Goal: Transaction & Acquisition: Purchase product/service

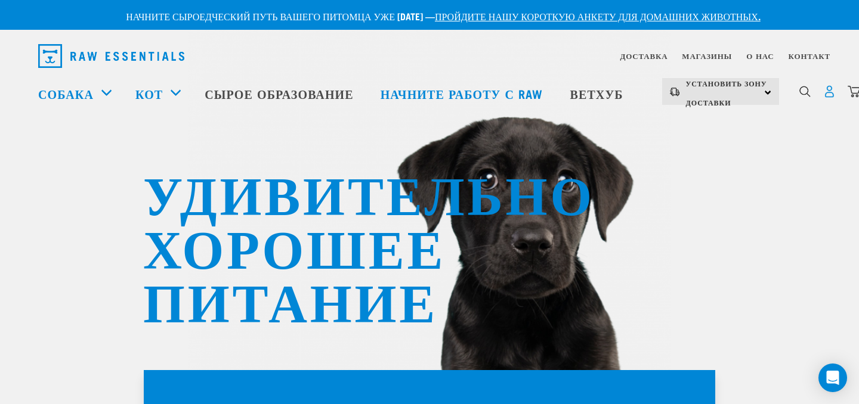
click at [836, 91] on img "раскрывающаяся навигация" at bounding box center [829, 91] width 13 height 13
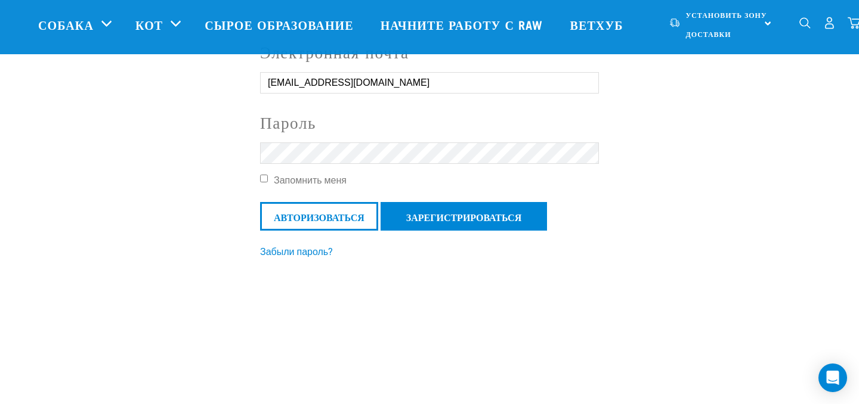
scroll to position [118, 0]
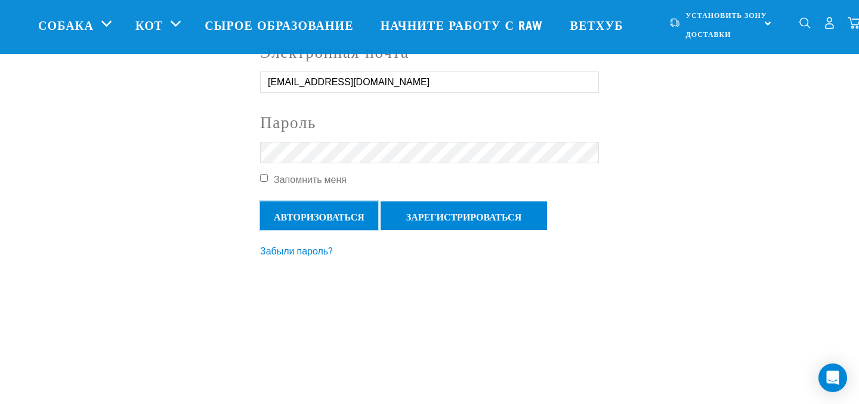
click at [304, 218] on input "Авторизоваться" at bounding box center [319, 216] width 118 height 29
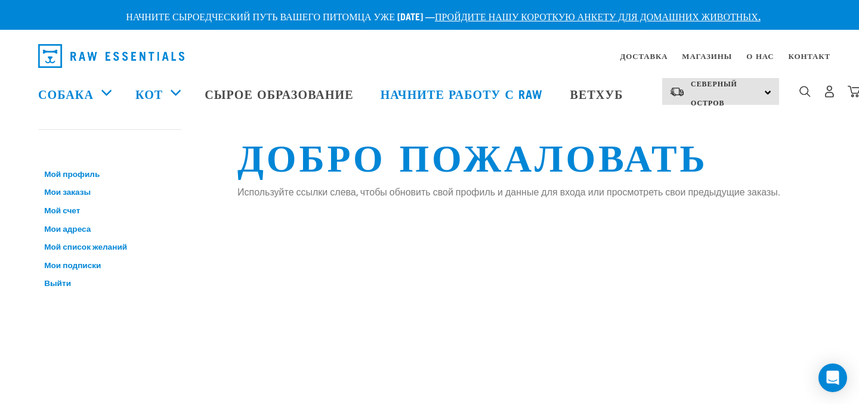
click at [142, 56] on img "раскрывающаяся навигация" at bounding box center [111, 56] width 146 height 24
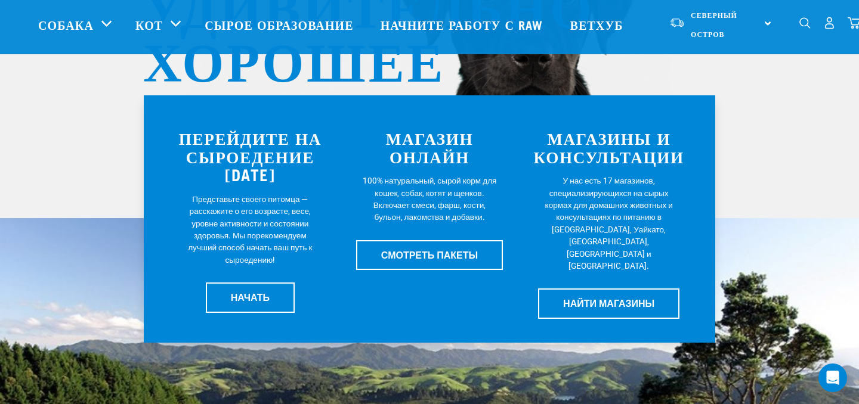
scroll to position [188, 0]
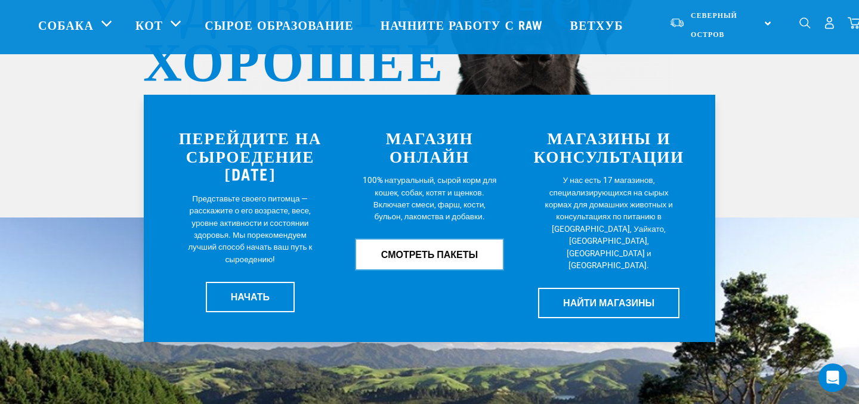
click at [429, 250] on font "СМОТРЕТЬ ПАКЕТЫ" at bounding box center [429, 254] width 97 height 11
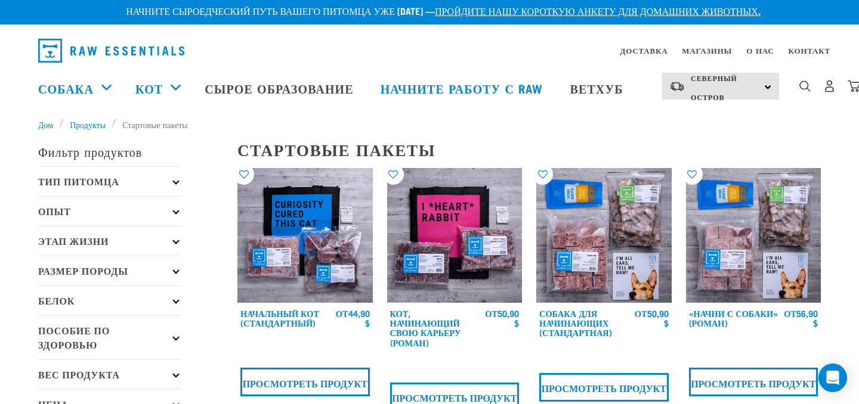
scroll to position [7, 0]
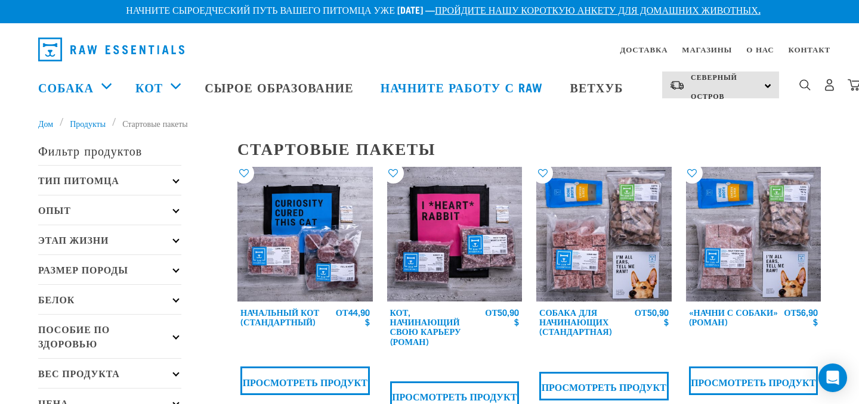
click at [157, 182] on p "Тип питомца" at bounding box center [109, 180] width 143 height 30
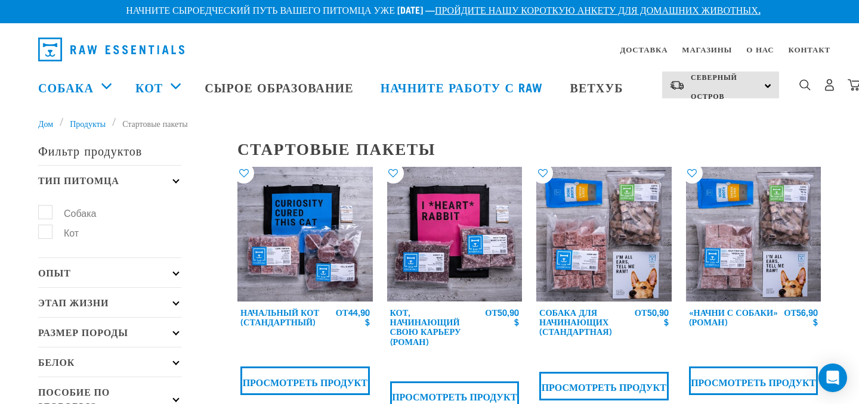
click at [48, 212] on label "Собака" at bounding box center [73, 212] width 56 height 15
click at [46, 212] on input "Собака" at bounding box center [42, 211] width 8 height 8
checkbox input "true"
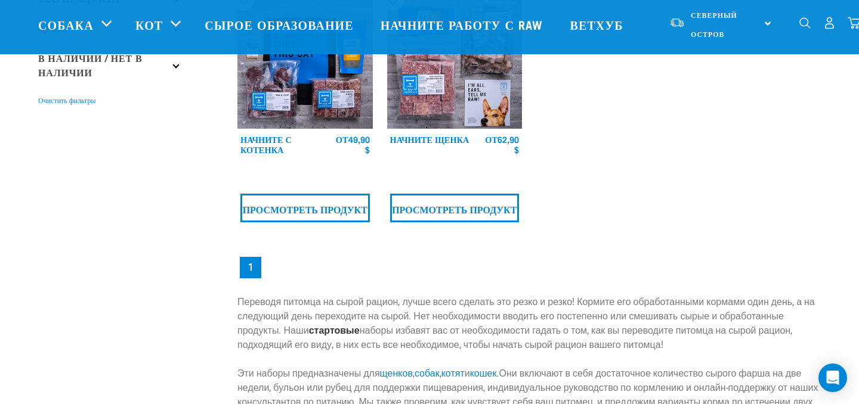
scroll to position [350, 0]
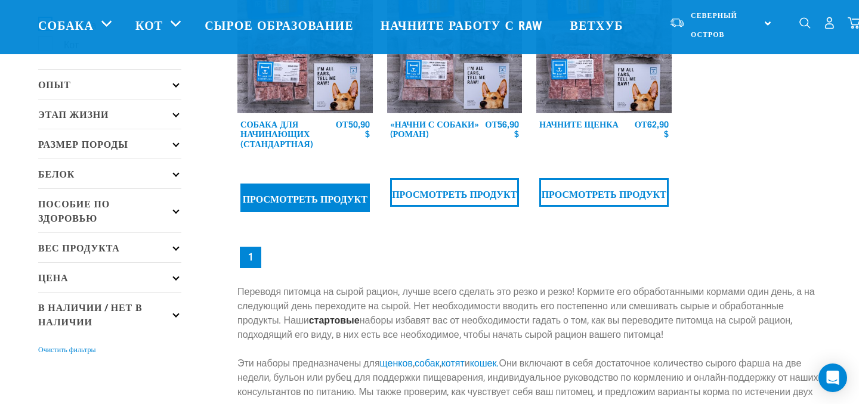
scroll to position [87, 0]
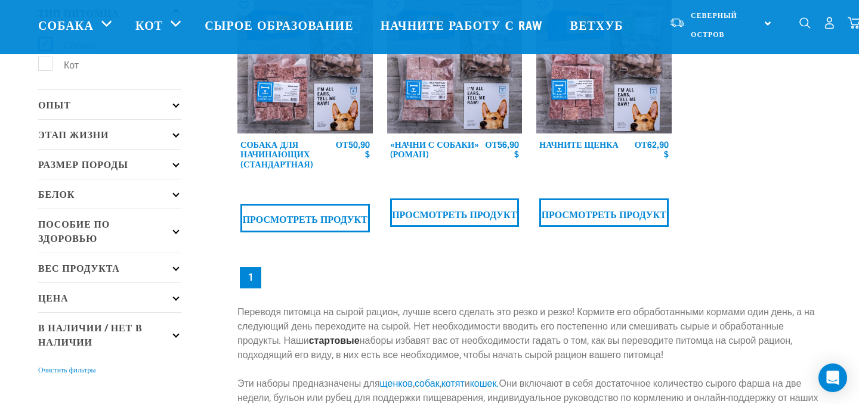
click at [171, 194] on p "Белок" at bounding box center [109, 194] width 143 height 30
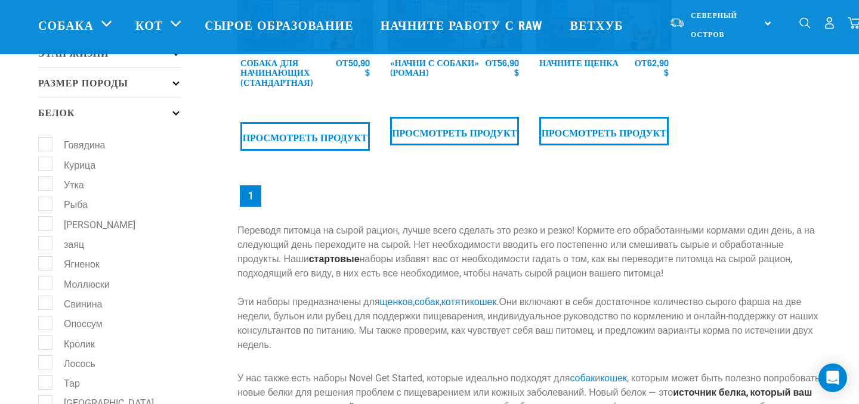
scroll to position [174, 0]
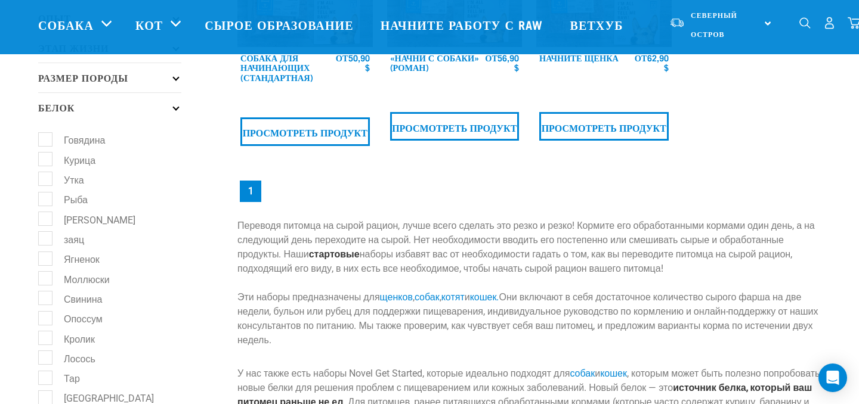
click at [50, 183] on label "Утка" at bounding box center [67, 179] width 44 height 15
click at [46, 181] on input "Утка" at bounding box center [42, 178] width 8 height 8
checkbox input "true"
click at [45, 204] on label "Рыба" at bounding box center [69, 199] width 48 height 15
click at [45, 202] on input "Рыба" at bounding box center [42, 198] width 8 height 8
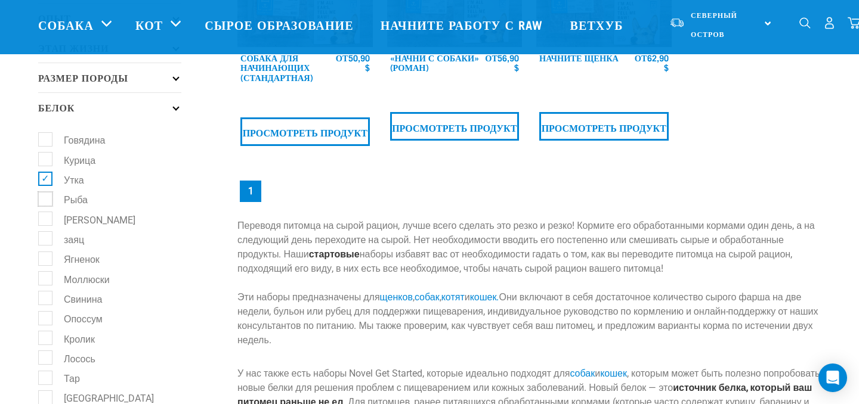
checkbox input "true"
click at [45, 224] on label "Козел" at bounding box center [92, 219] width 95 height 15
click at [45, 221] on input "Козел" at bounding box center [42, 218] width 8 height 8
checkbox input "true"
click at [48, 246] on label "заяц" at bounding box center [67, 238] width 44 height 15
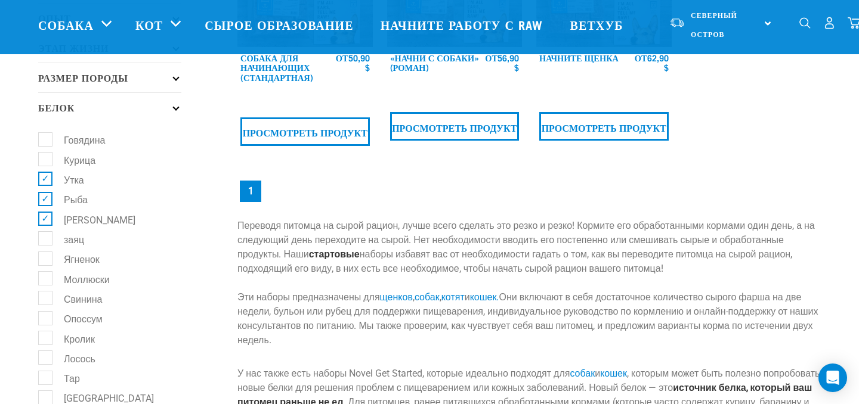
click at [46, 241] on input "заяц" at bounding box center [42, 237] width 8 height 8
checkbox input "true"
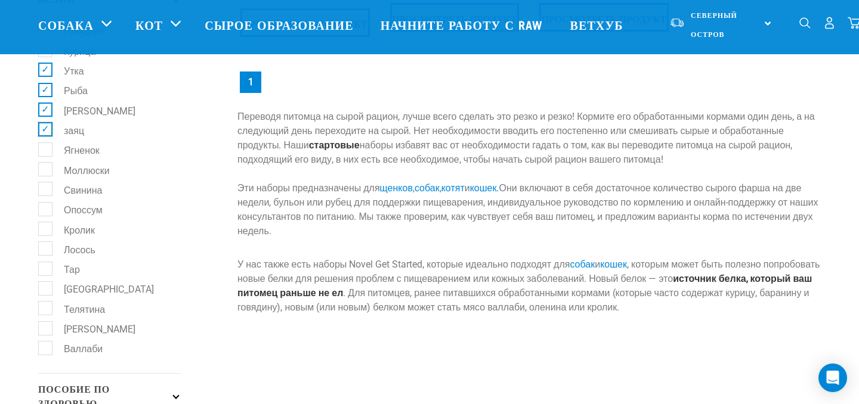
scroll to position [284, 0]
click at [46, 236] on label "Кролик" at bounding box center [72, 228] width 55 height 15
click at [46, 230] on input "Кролик" at bounding box center [42, 226] width 8 height 8
checkbox input "true"
click at [50, 276] on label "Тар" at bounding box center [65, 268] width 40 height 15
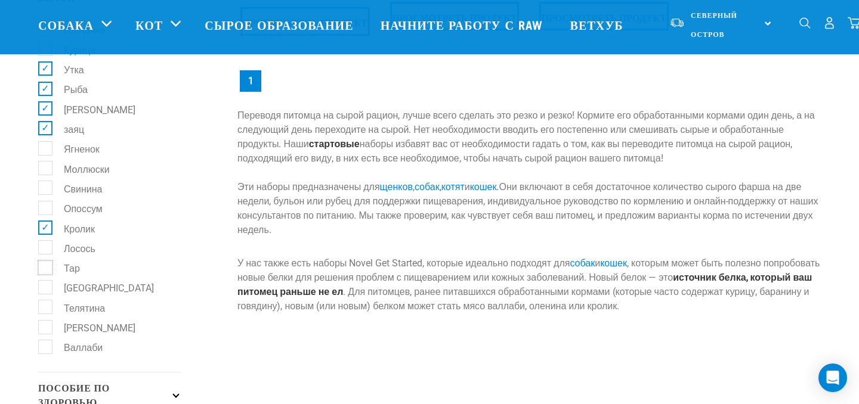
click at [46, 270] on input "Тар" at bounding box center [42, 266] width 8 height 8
checkbox input "true"
click at [45, 295] on label "Турция" at bounding box center [102, 287] width 114 height 15
click at [45, 290] on input "Турция" at bounding box center [42, 286] width 8 height 8
checkbox input "true"
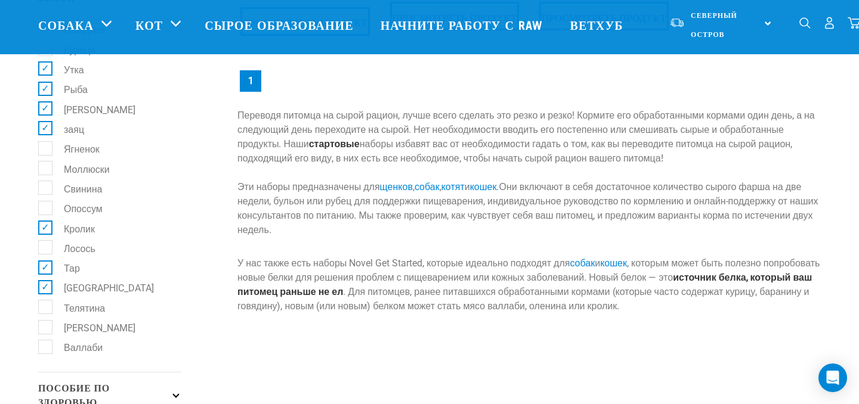
click at [50, 315] on label "Телятина" at bounding box center [77, 307] width 65 height 15
click at [46, 310] on input "Телятина" at bounding box center [42, 306] width 8 height 8
checkbox input "true"
click at [48, 335] on label "Оленина" at bounding box center [92, 327] width 95 height 15
click at [46, 330] on input "Оленина" at bounding box center [42, 326] width 8 height 8
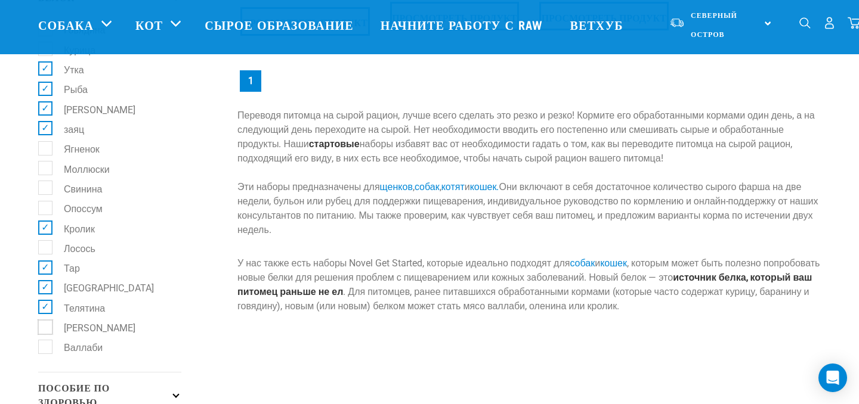
checkbox input "true"
click at [46, 355] on label "Валлаби" at bounding box center [76, 347] width 63 height 15
click at [46, 350] on input "Валлаби" at bounding box center [42, 346] width 8 height 8
checkbox input "true"
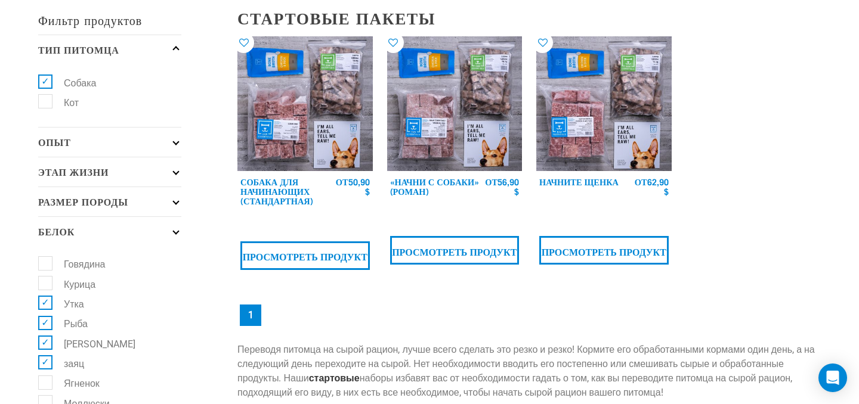
scroll to position [0, 0]
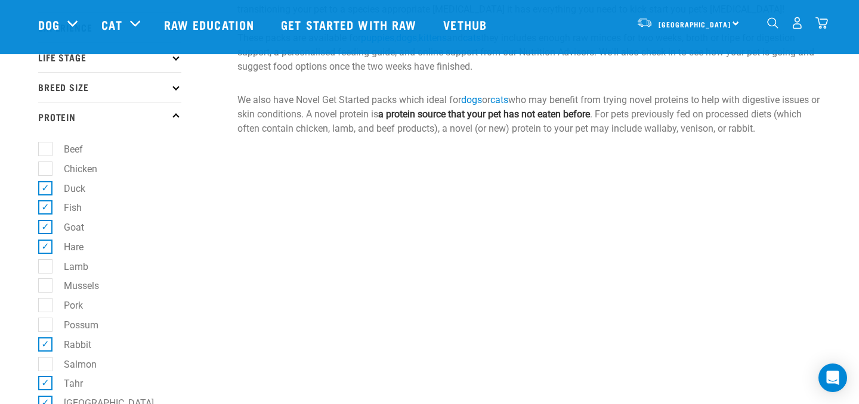
scroll to position [171, 0]
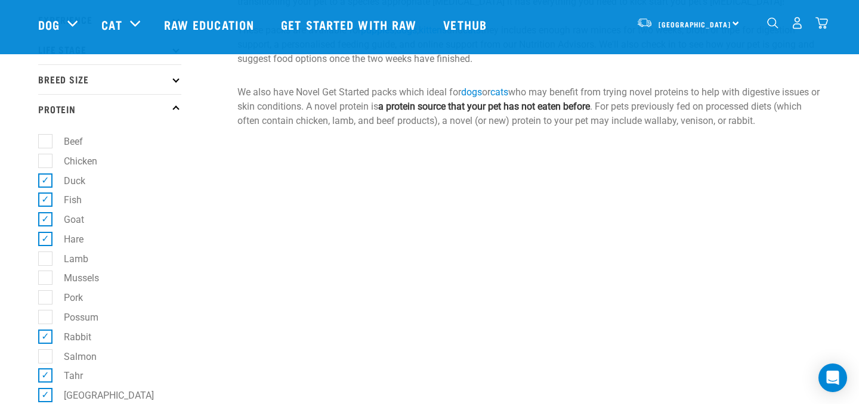
click at [376, 242] on div "Get Started Packs show filters 1 When switching your pet to a raw diet it is be…" at bounding box center [529, 254] width 598 height 768
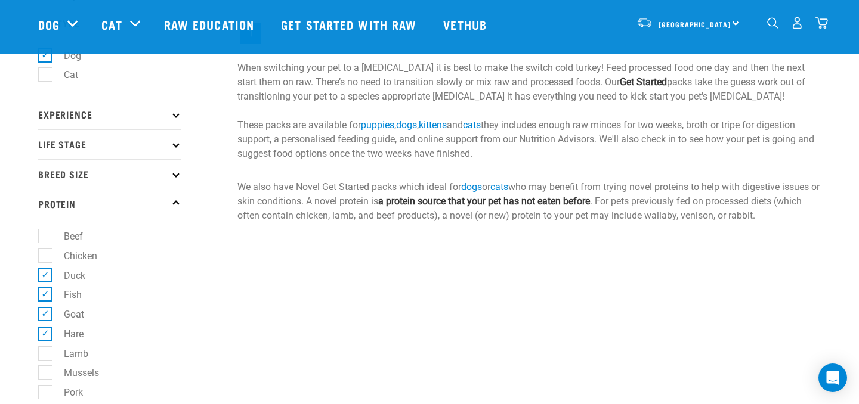
scroll to position [0, 0]
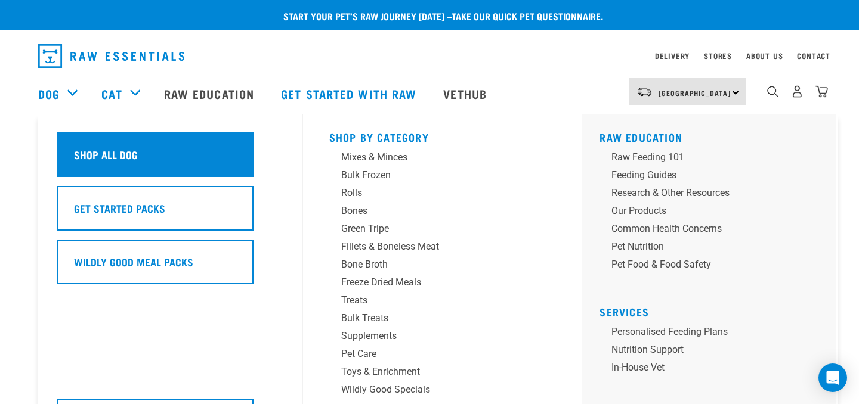
click at [98, 155] on h5 "Shop All Dog" at bounding box center [106, 155] width 64 height 16
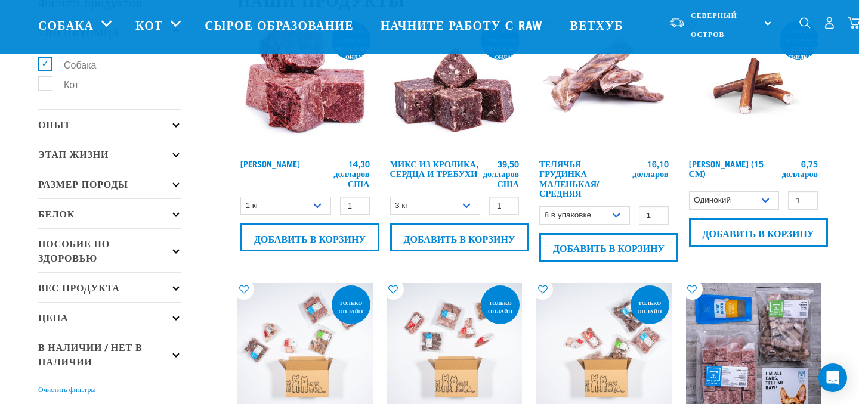
scroll to position [54, 0]
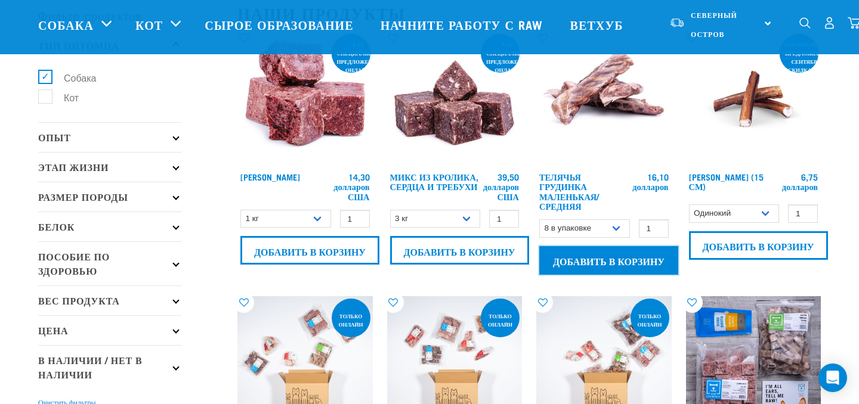
click at [608, 258] on input "Добавить в корзину" at bounding box center [608, 260] width 139 height 29
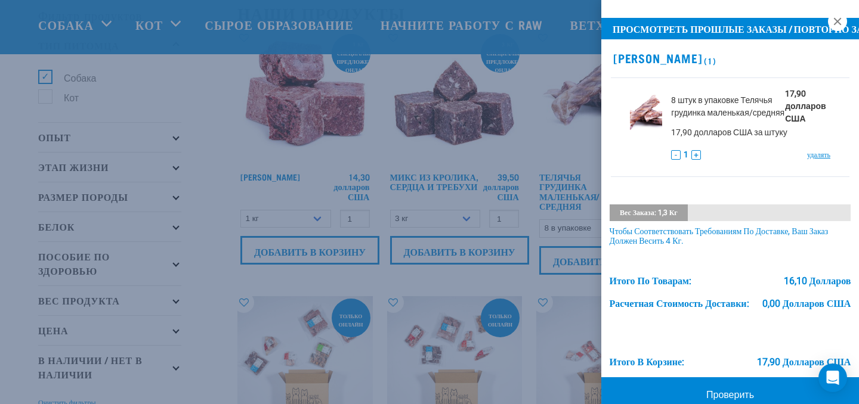
click at [585, 137] on div at bounding box center [429, 202] width 859 height 404
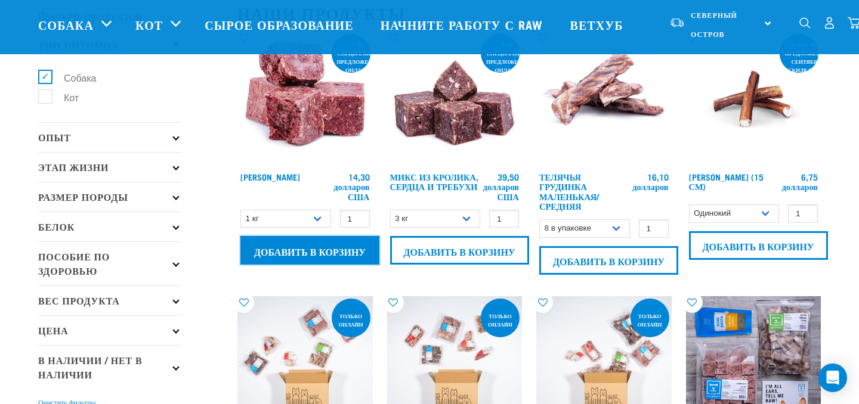
click at [317, 248] on input "Добавить в корзину" at bounding box center [309, 250] width 139 height 29
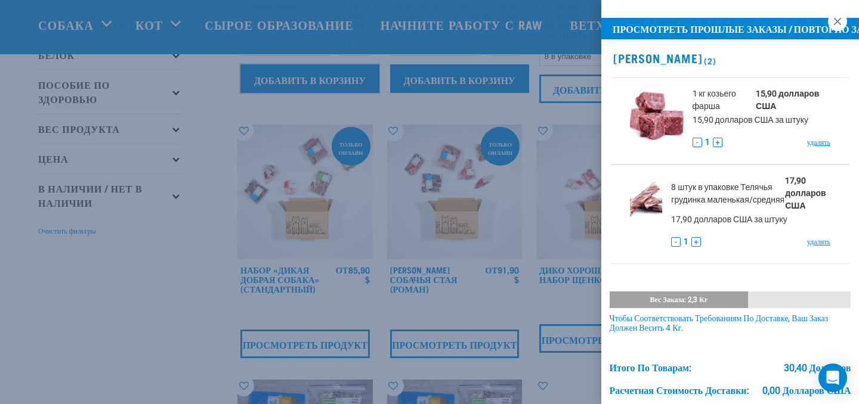
scroll to position [227, 0]
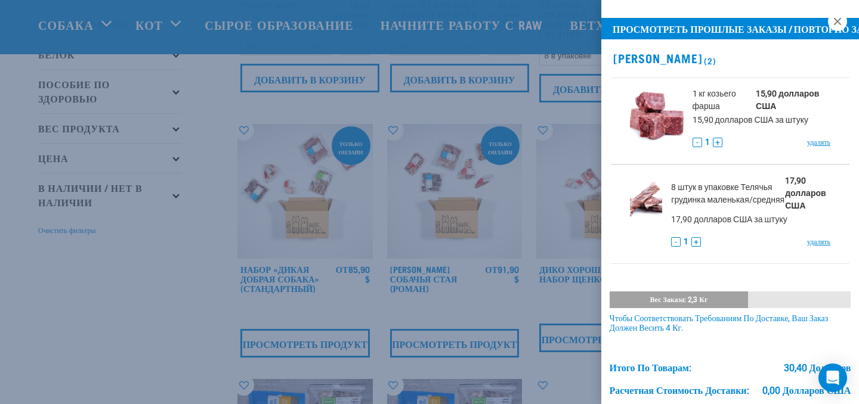
click at [207, 291] on div at bounding box center [429, 202] width 859 height 404
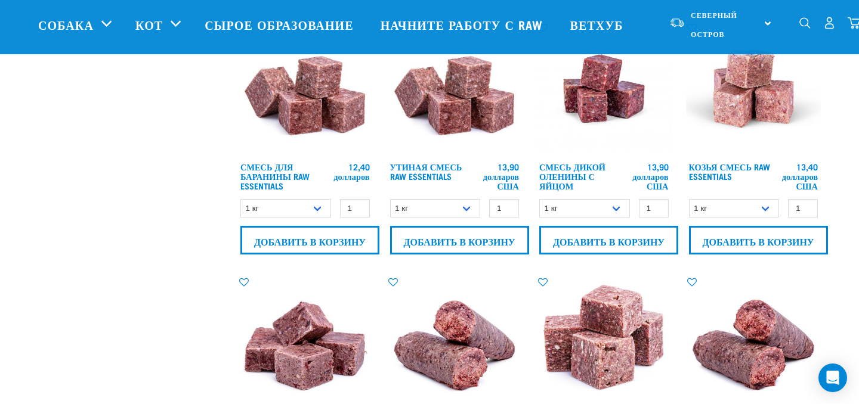
scroll to position [842, 0]
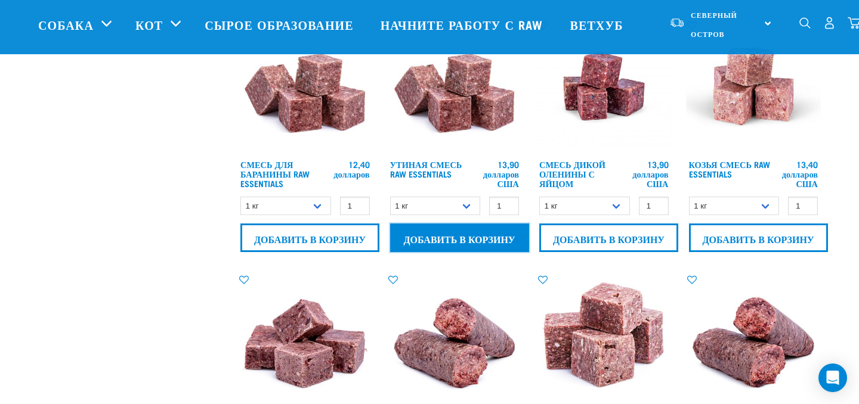
click at [459, 234] on input "Добавить в корзину" at bounding box center [459, 238] width 139 height 29
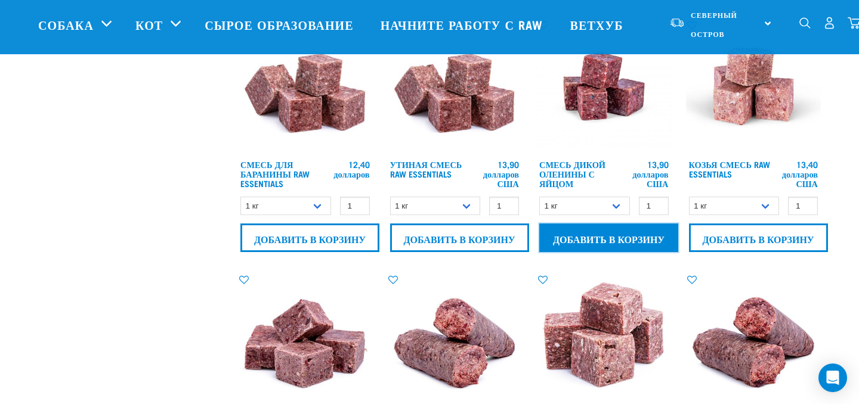
click at [600, 236] on input "Добавить в корзину" at bounding box center [608, 238] width 139 height 29
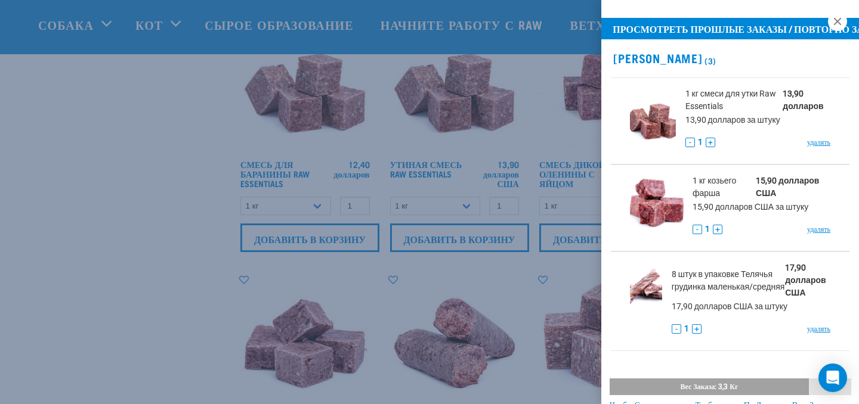
click at [579, 259] on div at bounding box center [429, 202] width 859 height 404
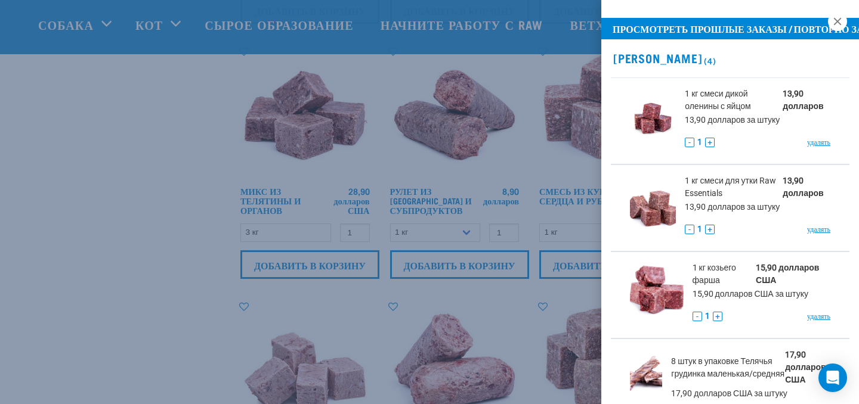
scroll to position [1072, 0]
click at [307, 259] on div at bounding box center [429, 202] width 859 height 404
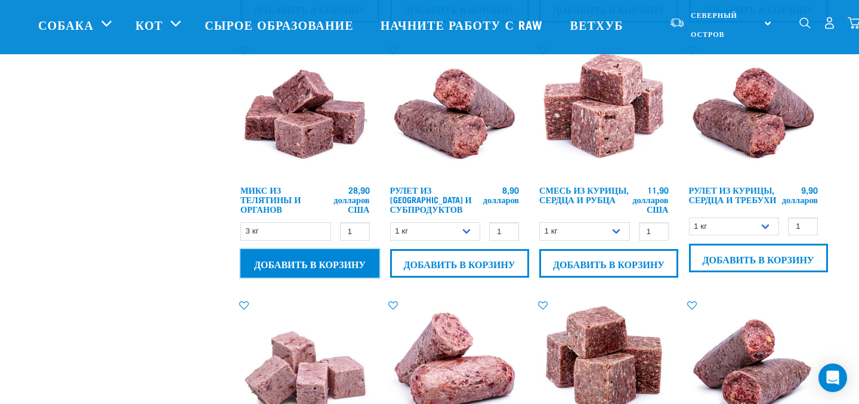
click at [307, 259] on input "Добавить в корзину" at bounding box center [309, 263] width 139 height 29
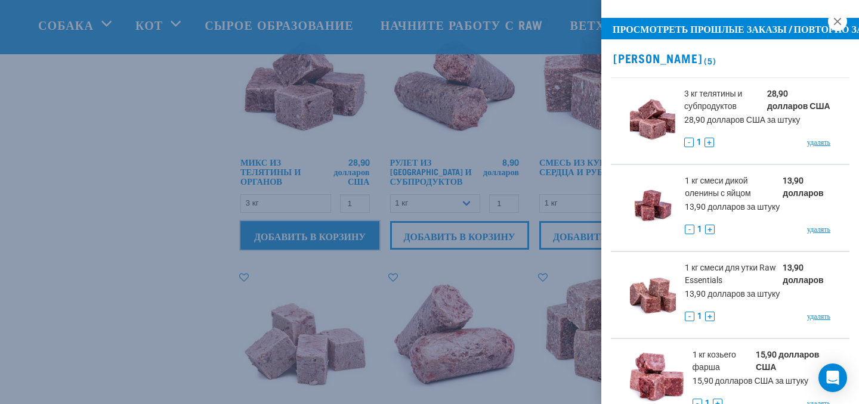
scroll to position [1102, 0]
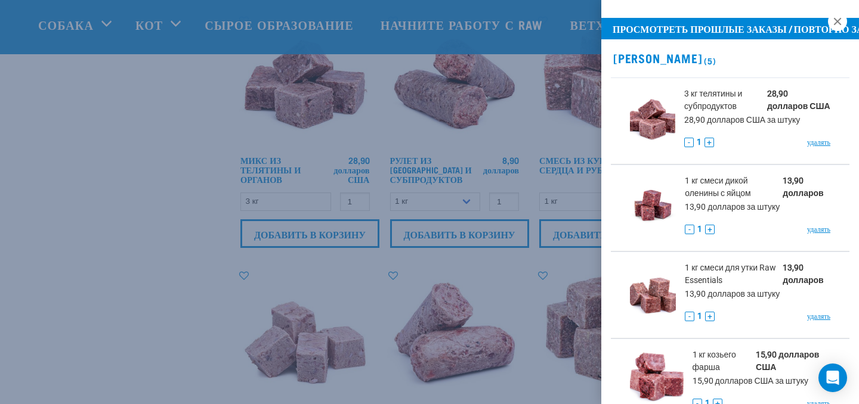
click at [498, 272] on div at bounding box center [429, 202] width 859 height 404
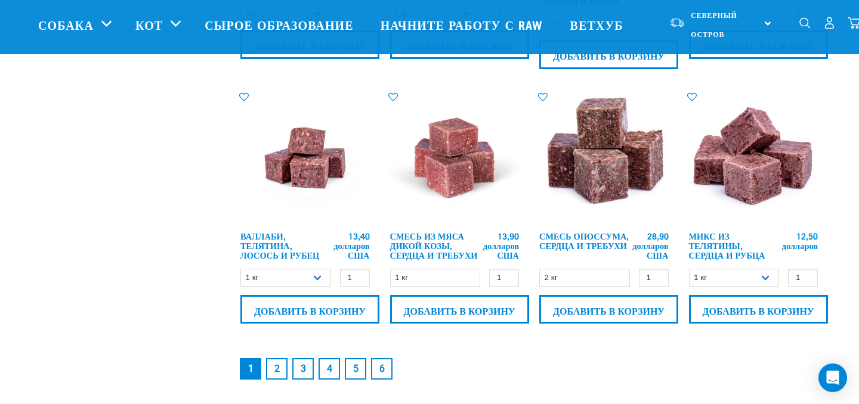
scroll to position [1813, 0]
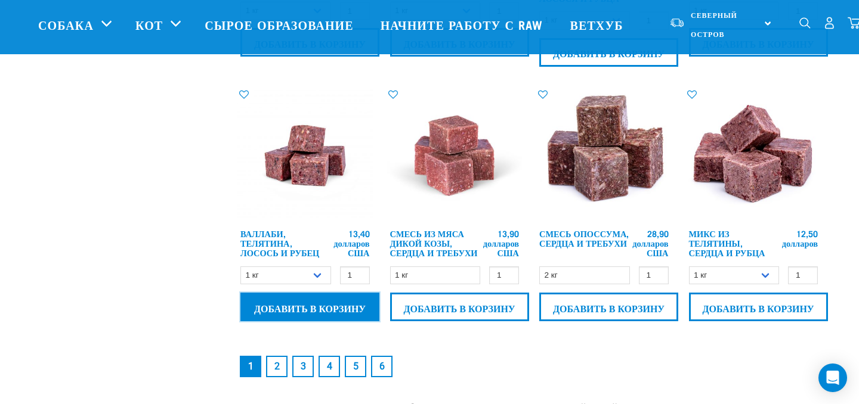
click at [302, 308] on input "Добавить в корзину" at bounding box center [309, 307] width 139 height 29
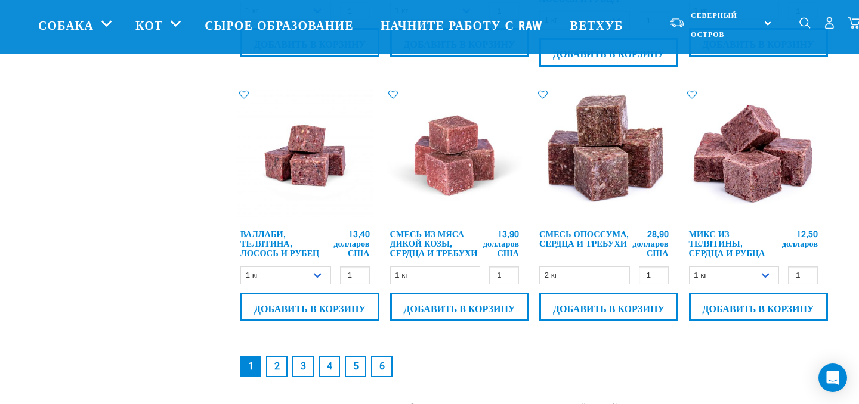
click at [279, 363] on link "2" at bounding box center [276, 366] width 21 height 21
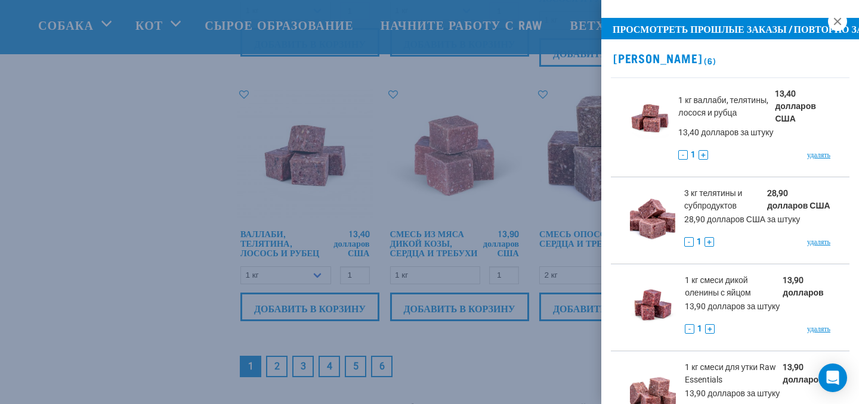
click at [205, 302] on div at bounding box center [429, 202] width 859 height 404
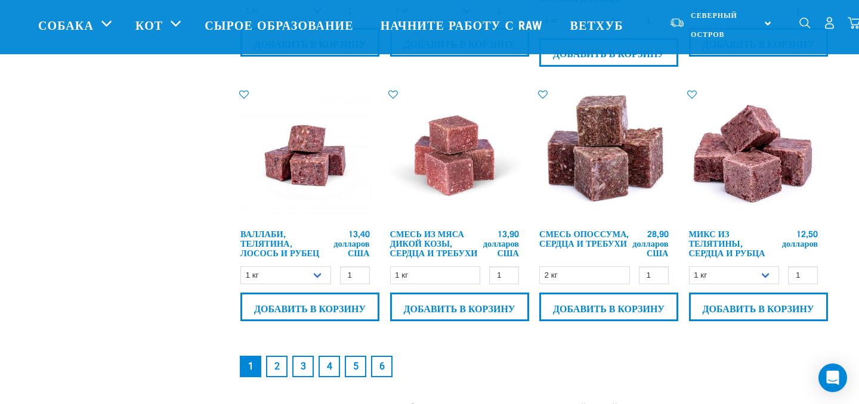
click at [279, 368] on font "2" at bounding box center [276, 366] width 5 height 11
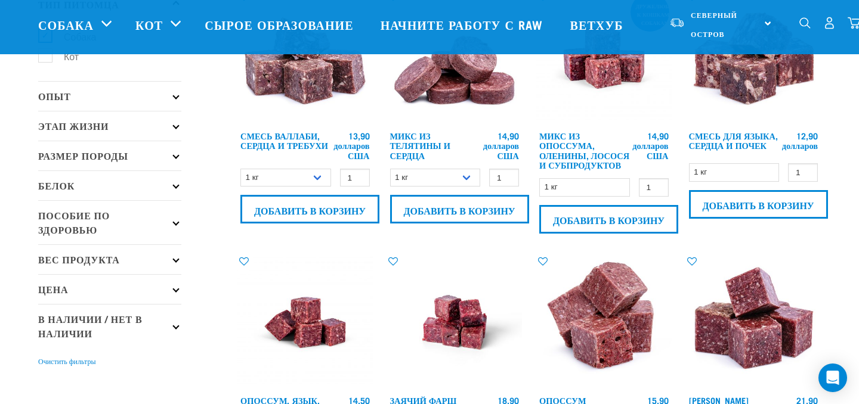
scroll to position [97, 0]
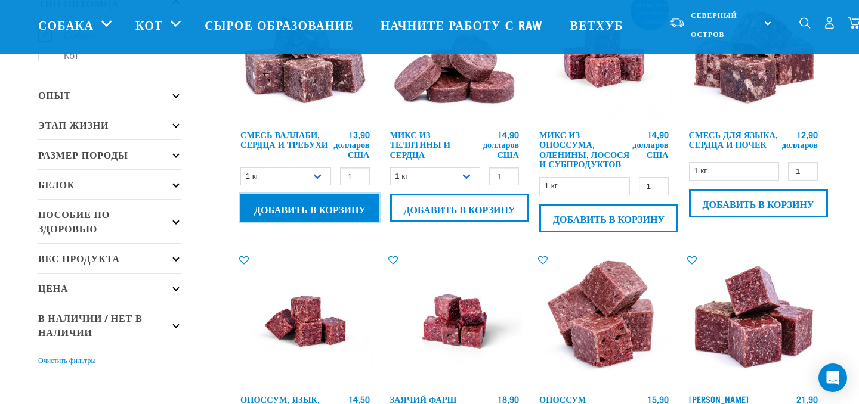
click at [313, 210] on input "Добавить в корзину" at bounding box center [309, 208] width 139 height 29
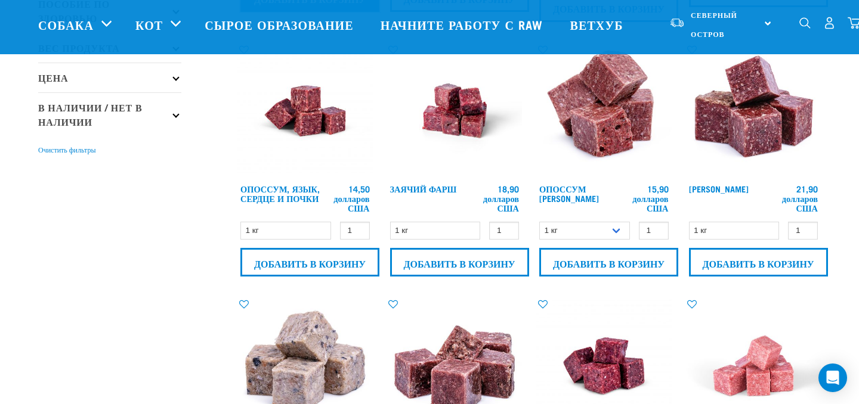
scroll to position [308, 0]
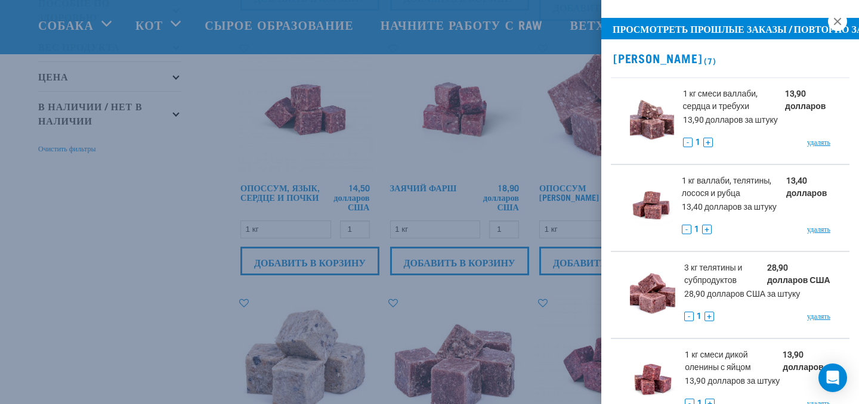
click at [455, 262] on div at bounding box center [429, 202] width 859 height 404
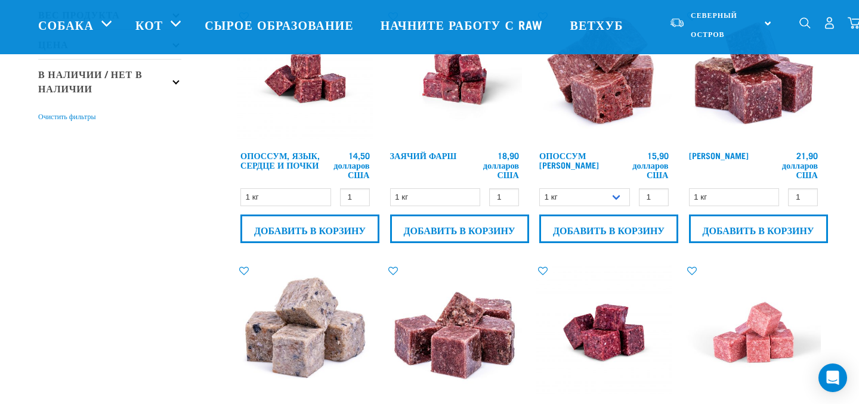
scroll to position [342, 0]
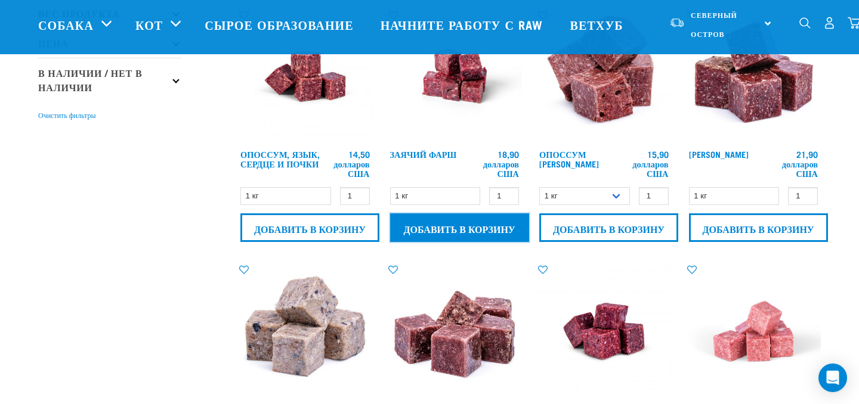
click at [458, 228] on input "Добавить в корзину" at bounding box center [459, 228] width 139 height 29
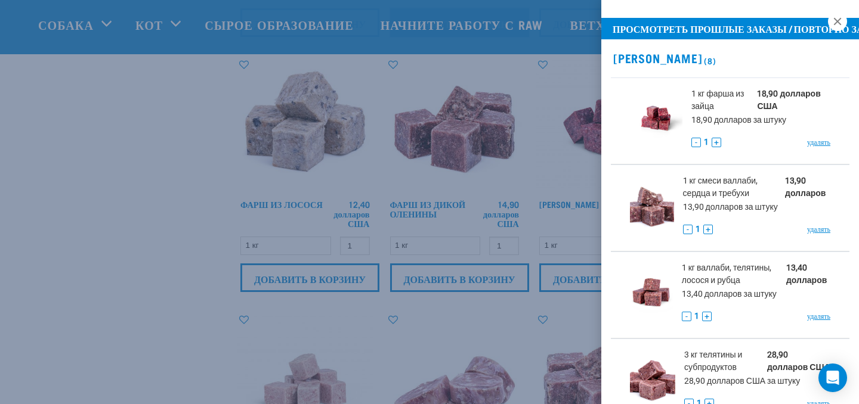
scroll to position [549, 0]
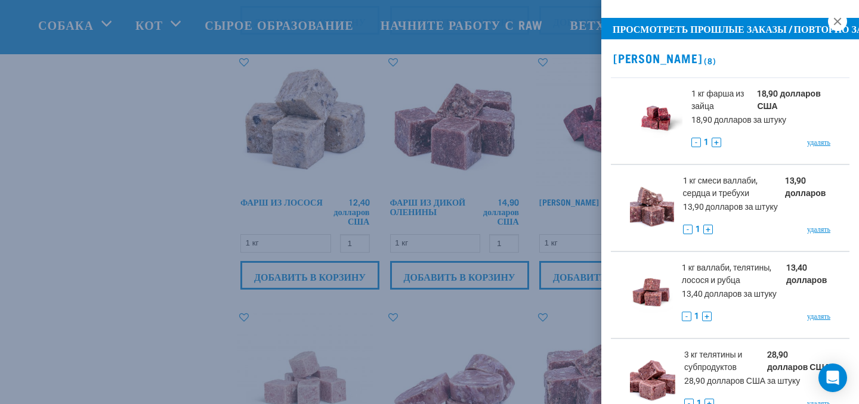
click at [159, 258] on div at bounding box center [429, 202] width 859 height 404
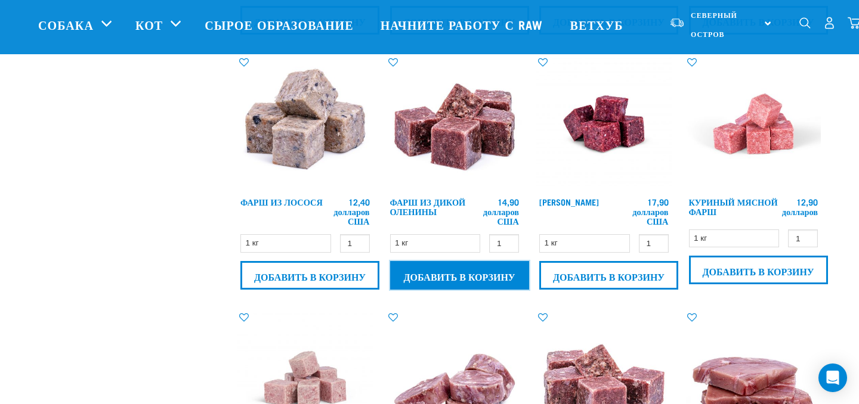
click at [455, 277] on input "Добавить в корзину" at bounding box center [459, 275] width 139 height 29
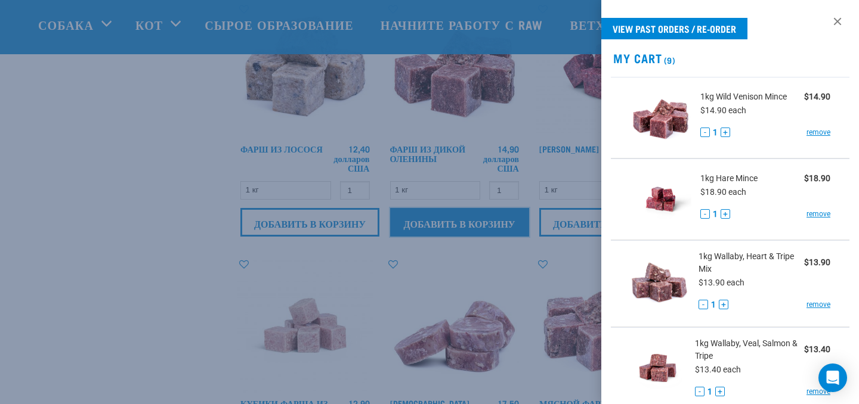
scroll to position [604, 0]
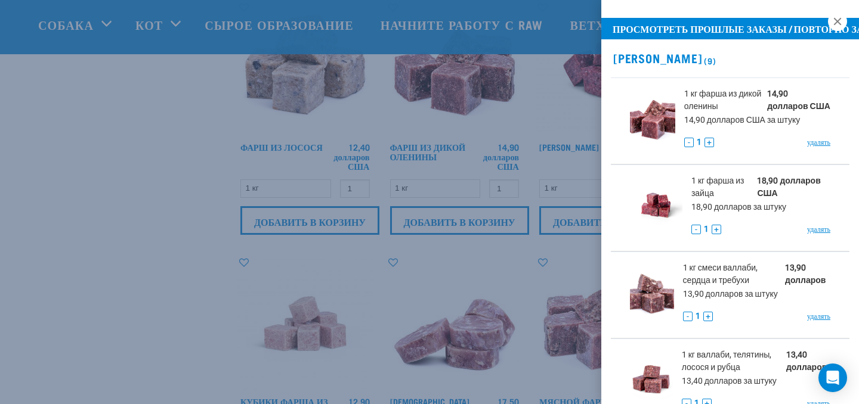
click at [103, 270] on div at bounding box center [429, 202] width 859 height 404
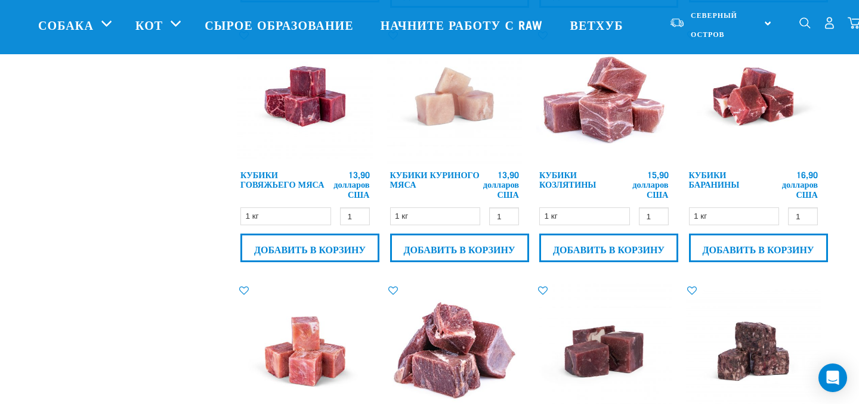
scroll to position [1088, 0]
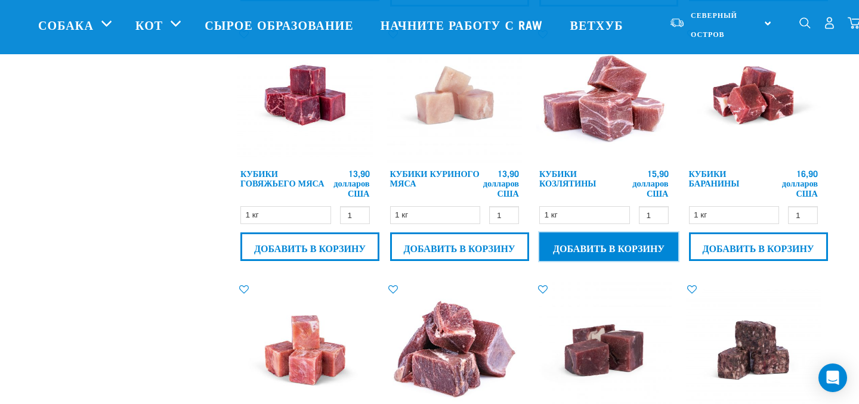
click at [622, 250] on input "Добавить в корзину" at bounding box center [608, 247] width 139 height 29
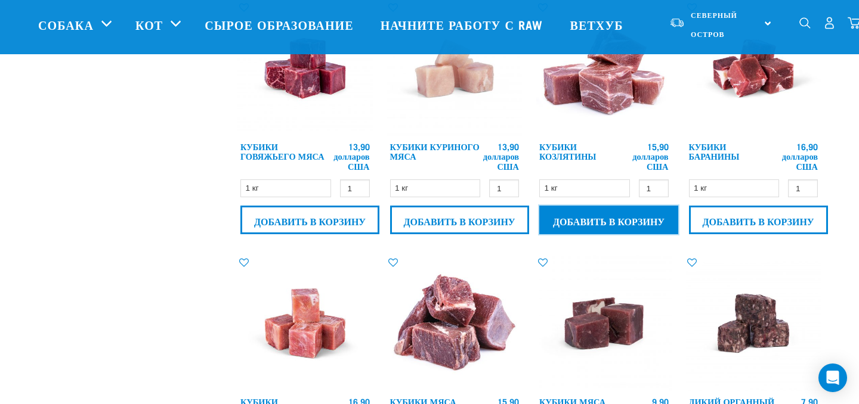
scroll to position [1083, 0]
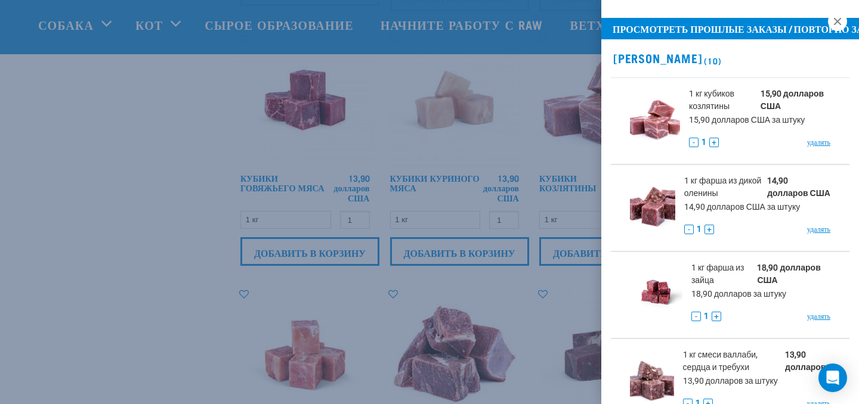
click at [204, 243] on div at bounding box center [429, 202] width 859 height 404
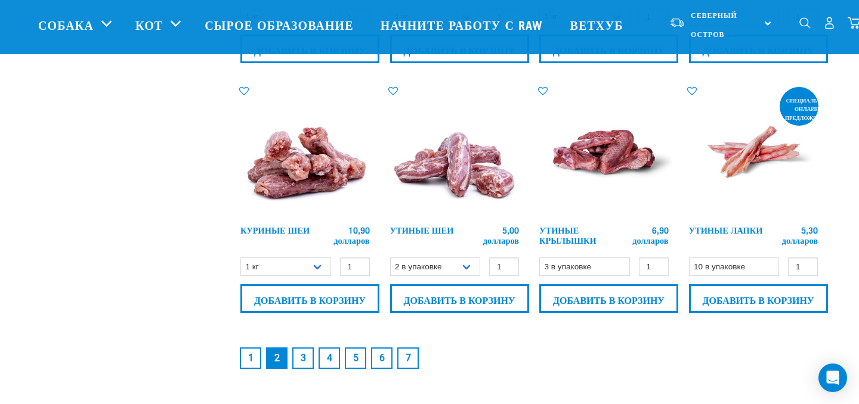
scroll to position [1807, 0]
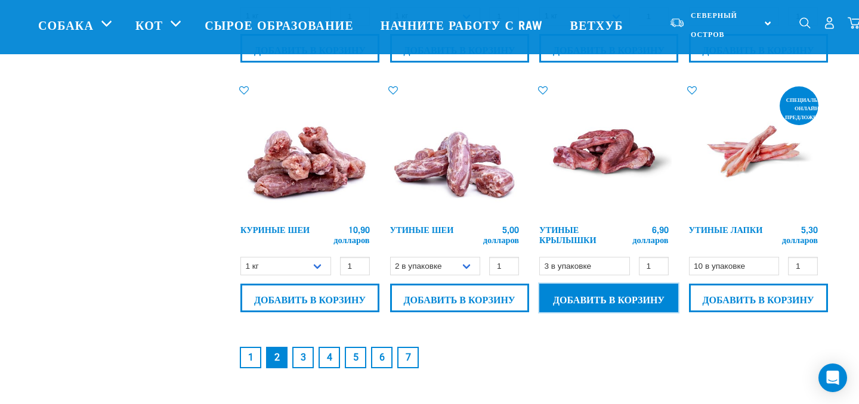
click at [595, 299] on input "Добавить в корзину" at bounding box center [608, 298] width 139 height 29
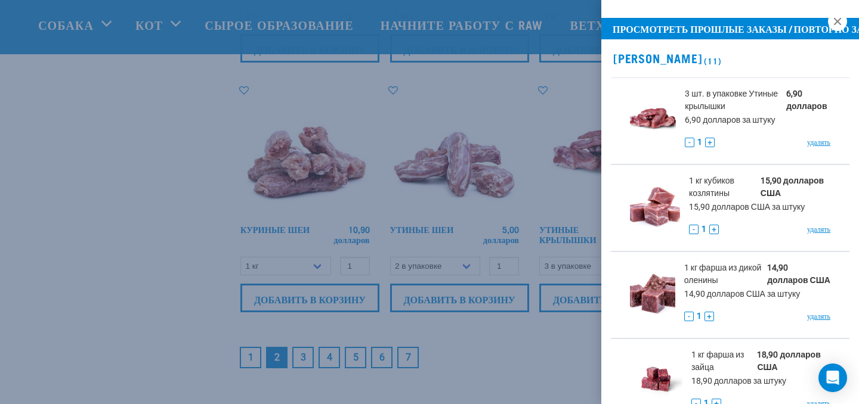
click at [562, 338] on div at bounding box center [429, 202] width 859 height 404
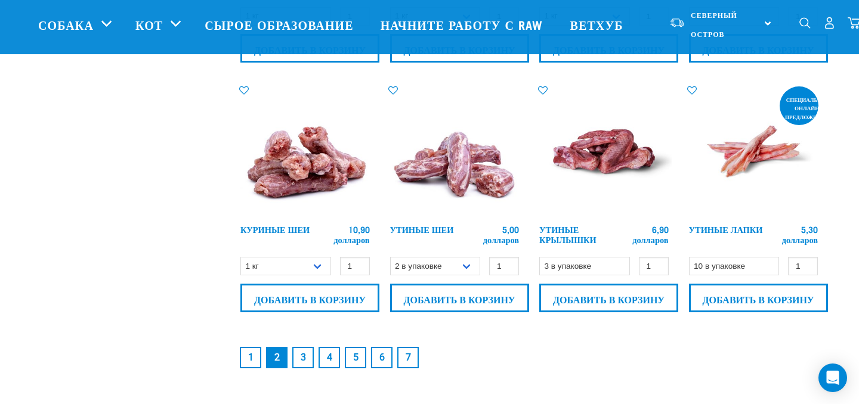
click at [299, 359] on link "3" at bounding box center [302, 357] width 21 height 21
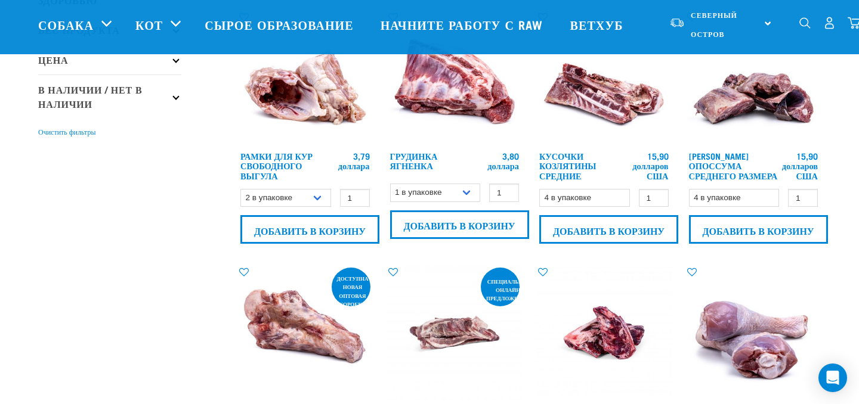
scroll to position [322, 0]
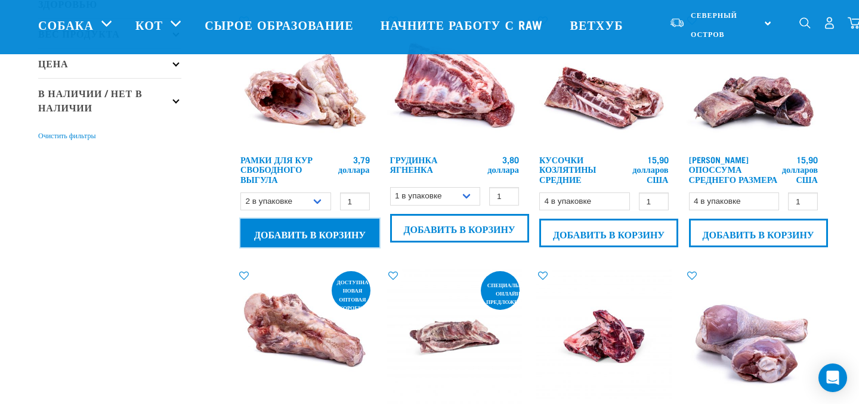
click at [310, 236] on input "Добавить в корзину" at bounding box center [309, 233] width 139 height 29
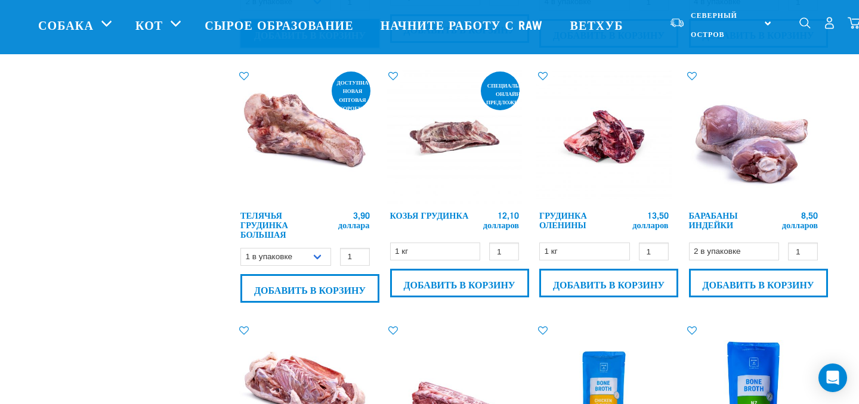
scroll to position [526, 0]
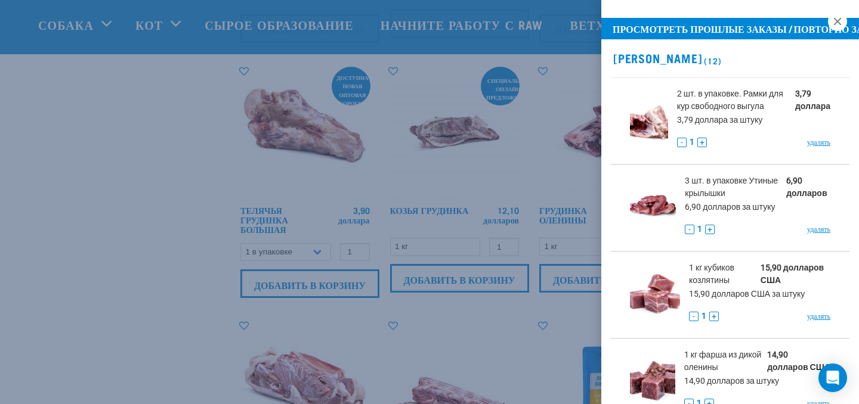
click at [150, 285] on div at bounding box center [429, 202] width 859 height 404
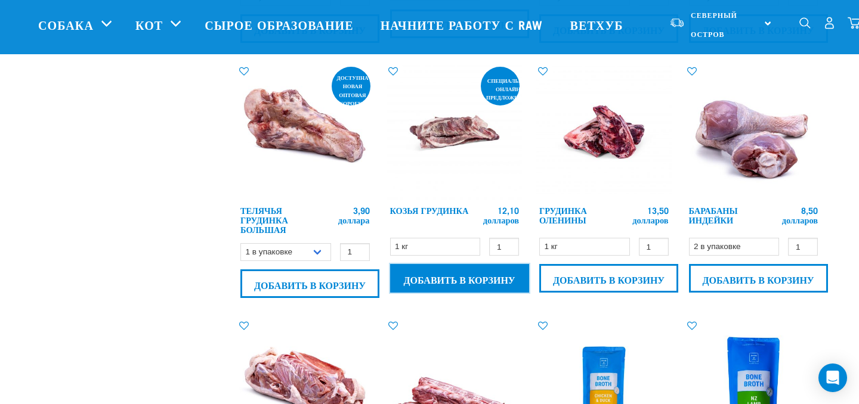
click at [447, 290] on input "Добавить в корзину" at bounding box center [459, 278] width 139 height 29
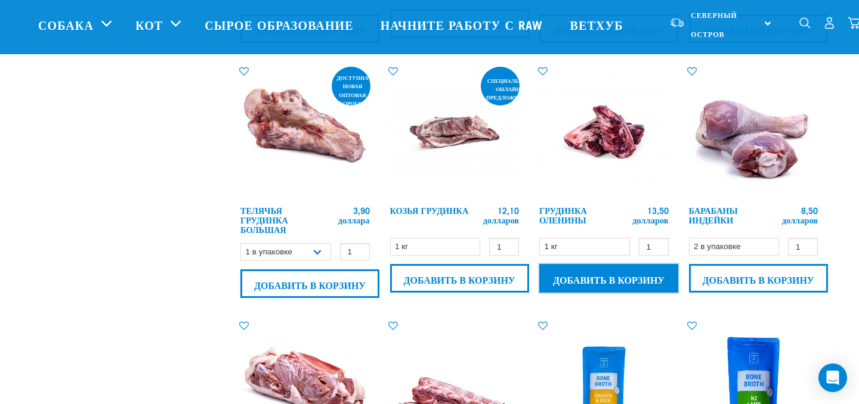
click at [602, 286] on input "Добавить в корзину" at bounding box center [608, 278] width 139 height 29
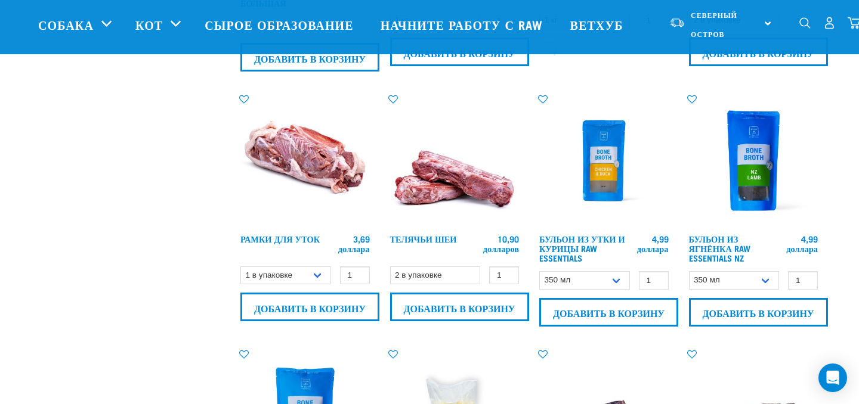
scroll to position [756, 0]
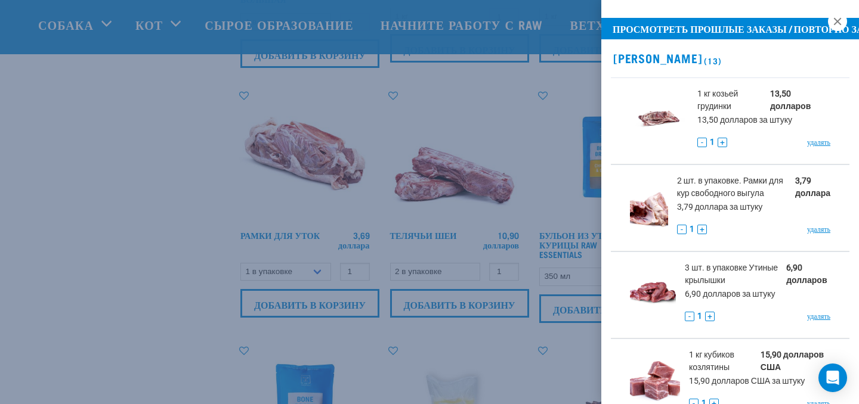
click at [132, 305] on div at bounding box center [429, 202] width 859 height 404
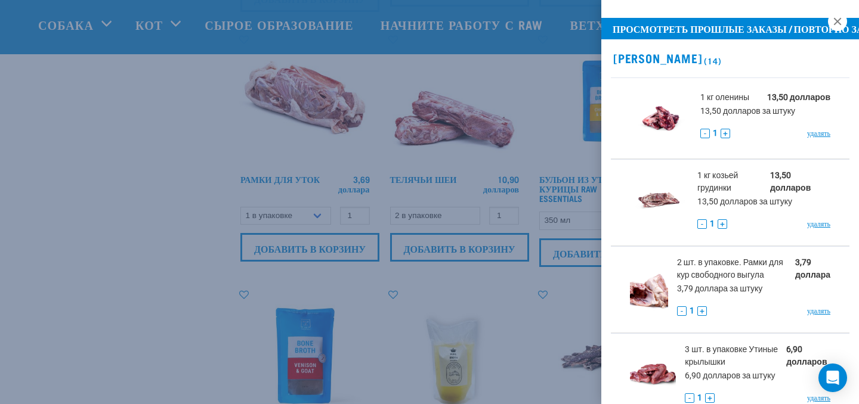
scroll to position [805, 0]
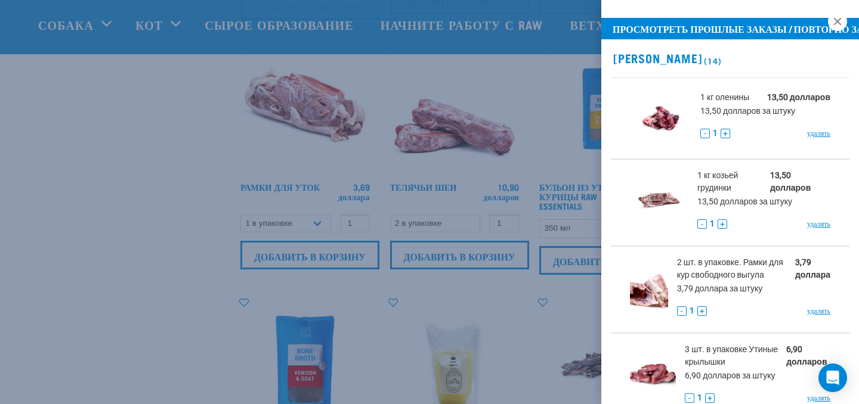
click at [132, 302] on div at bounding box center [429, 202] width 859 height 404
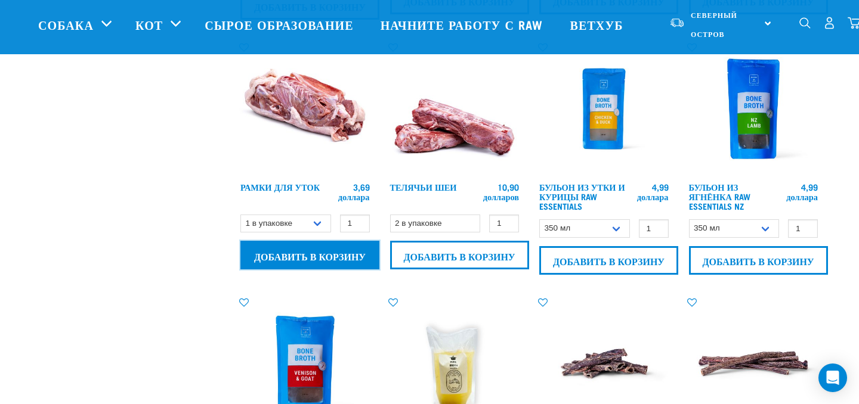
click at [322, 262] on input "Добавить в корзину" at bounding box center [309, 255] width 139 height 29
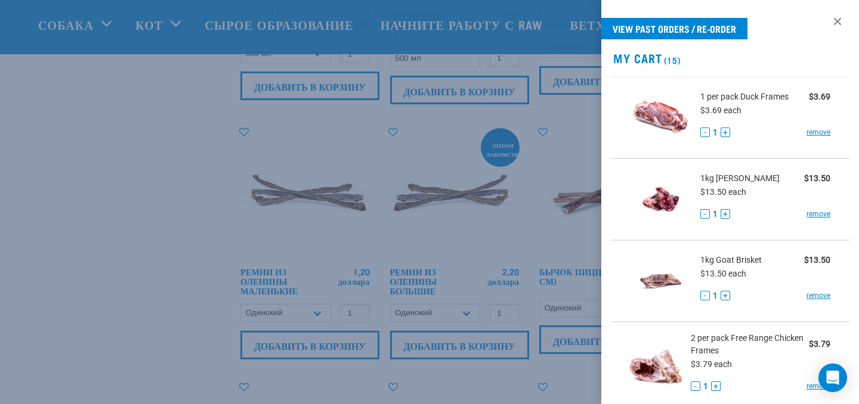
scroll to position [1238, 0]
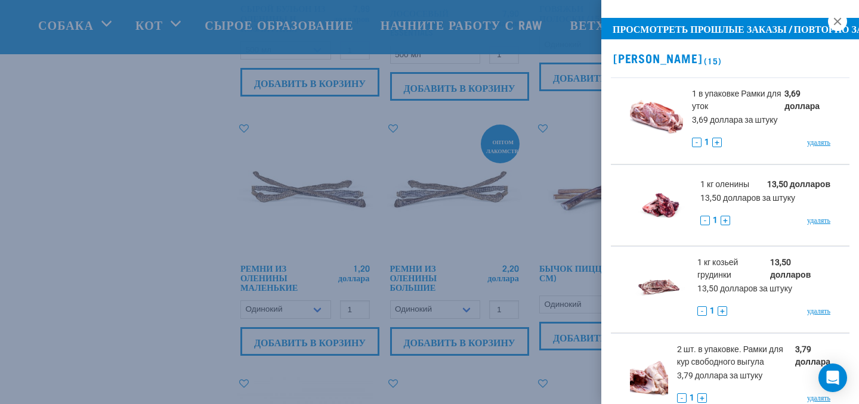
click at [197, 272] on div at bounding box center [429, 202] width 859 height 404
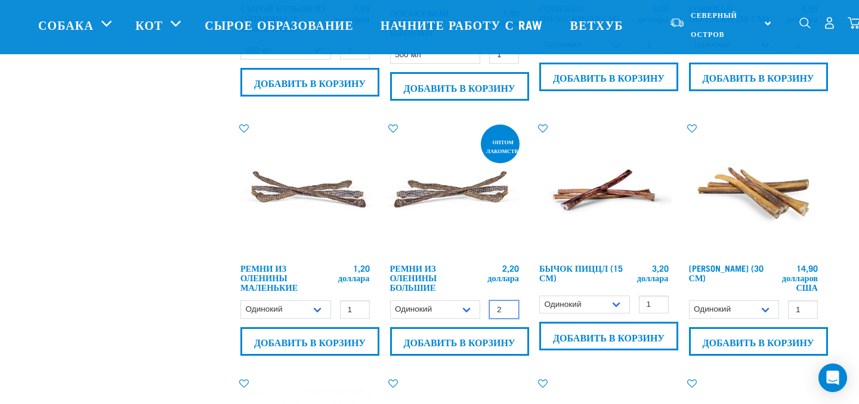
click at [506, 315] on input "2" at bounding box center [504, 310] width 30 height 18
click at [506, 315] on input "3" at bounding box center [504, 310] width 30 height 18
type input "4"
click at [506, 315] on input "4" at bounding box center [504, 310] width 30 height 18
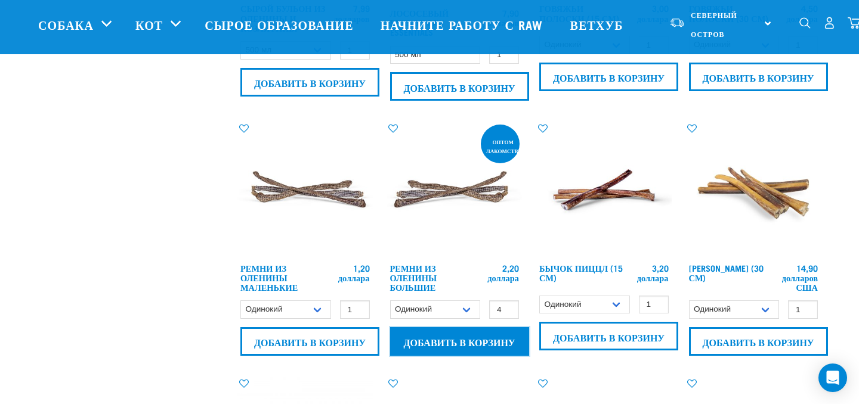
click at [465, 344] on input "Добавить в корзину" at bounding box center [459, 341] width 139 height 29
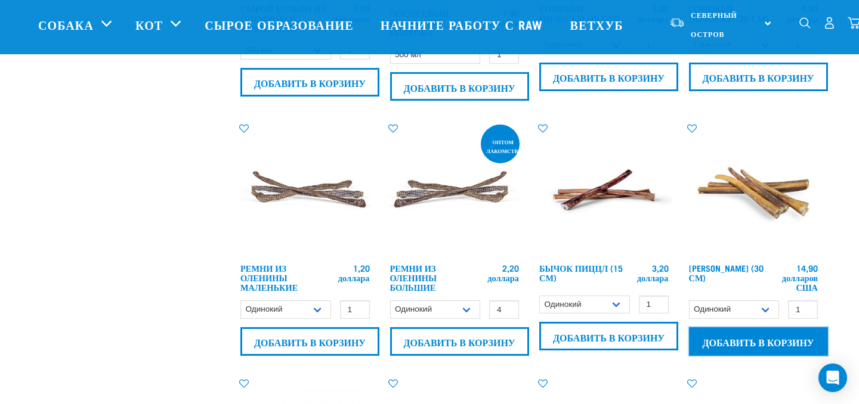
click at [746, 351] on input "Добавить в корзину" at bounding box center [758, 341] width 139 height 29
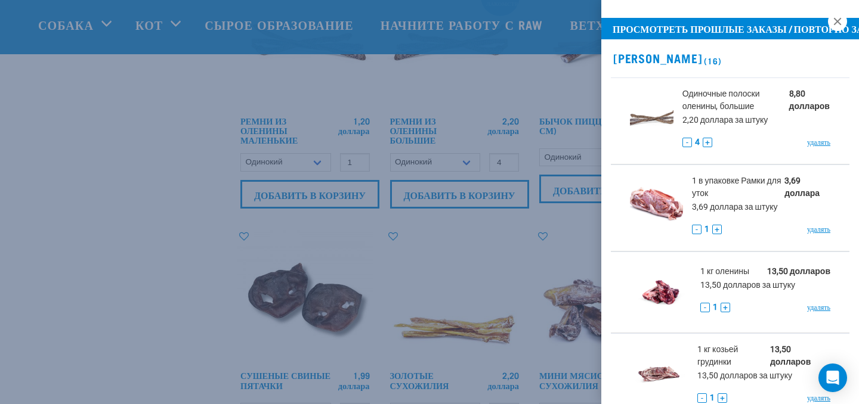
scroll to position [1389, 0]
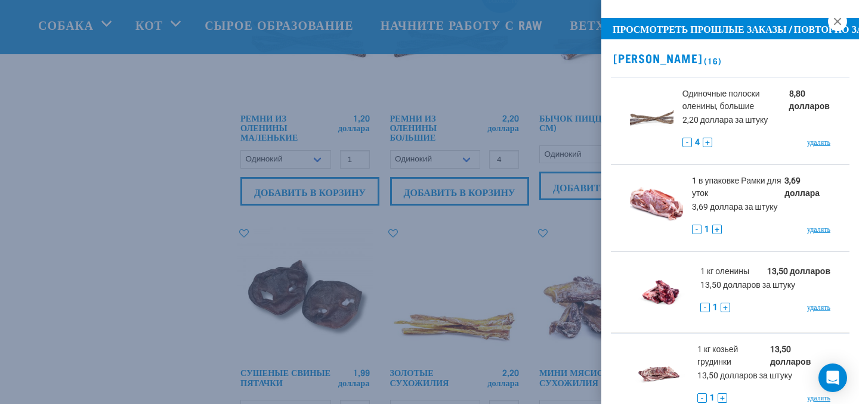
click at [457, 251] on div at bounding box center [429, 202] width 859 height 404
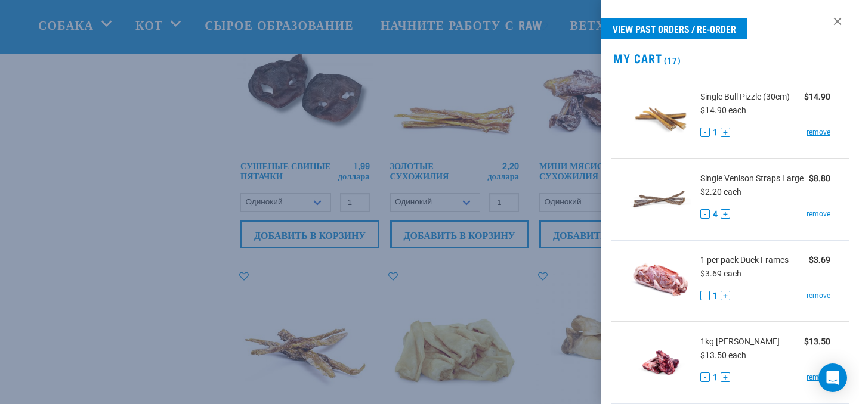
scroll to position [1597, 0]
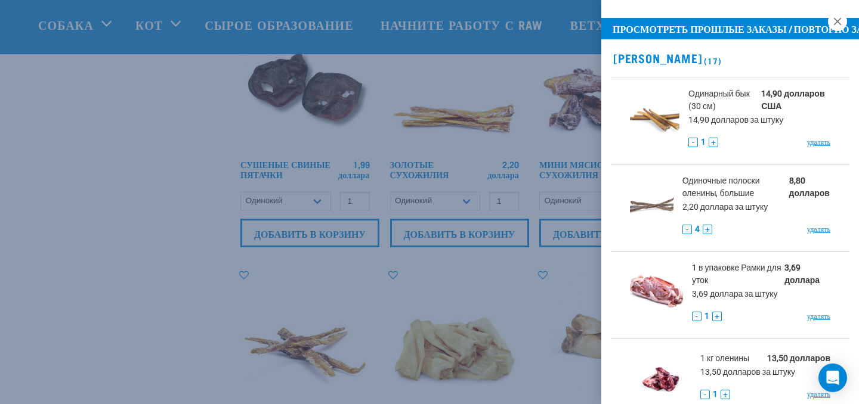
click at [123, 168] on div at bounding box center [429, 202] width 859 height 404
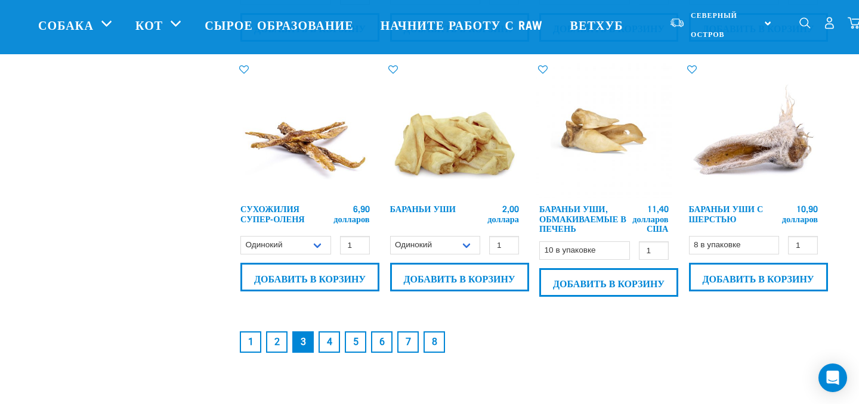
scroll to position [1804, 0]
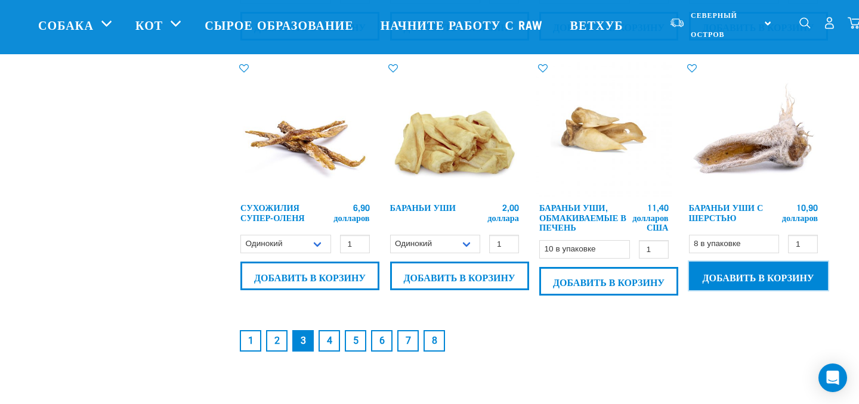
click at [736, 286] on input "Добавить в корзину" at bounding box center [758, 276] width 139 height 29
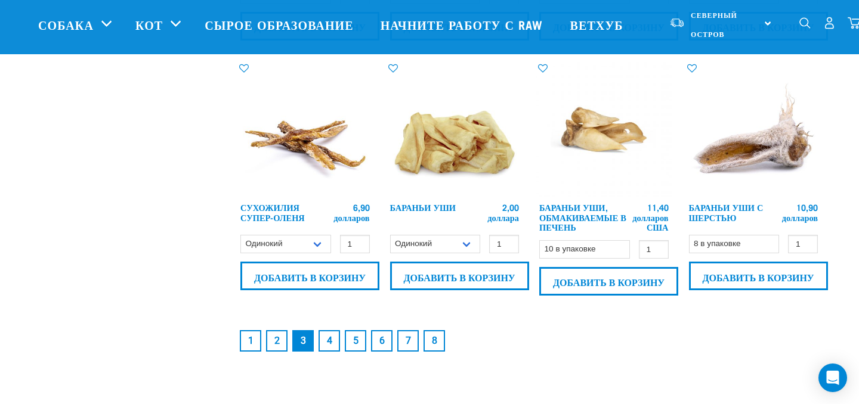
click at [330, 342] on font "4" at bounding box center [329, 340] width 5 height 11
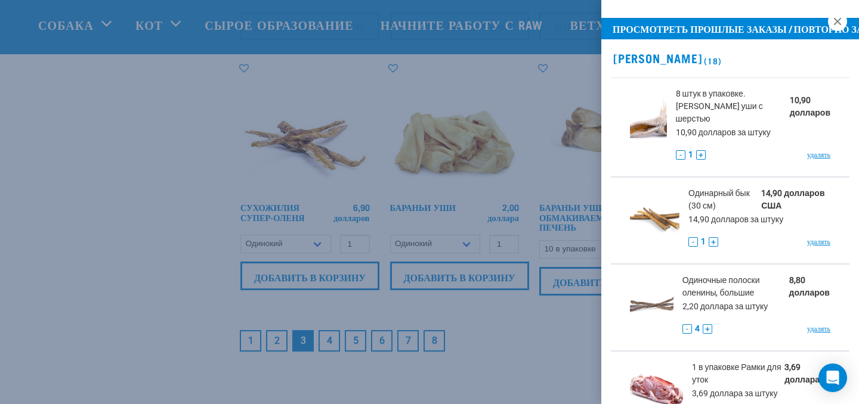
click at [332, 348] on div at bounding box center [429, 202] width 859 height 404
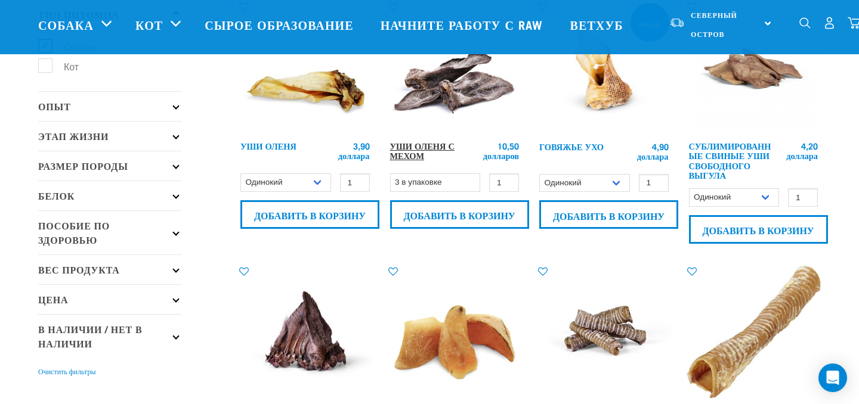
scroll to position [89, 0]
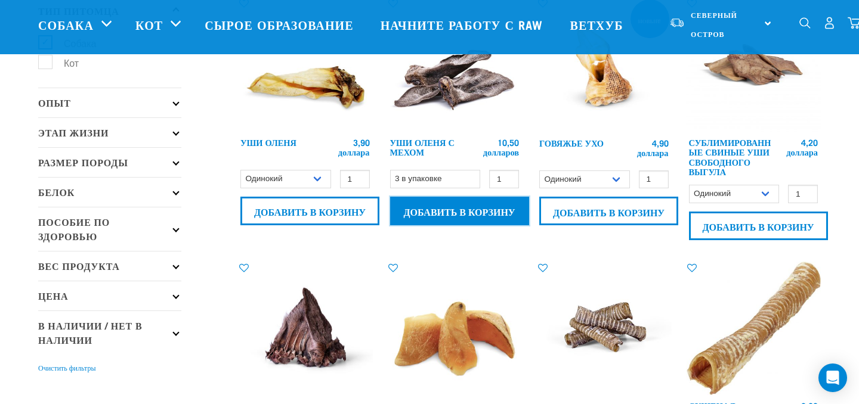
click at [455, 212] on input "Добавить в корзину" at bounding box center [459, 211] width 139 height 29
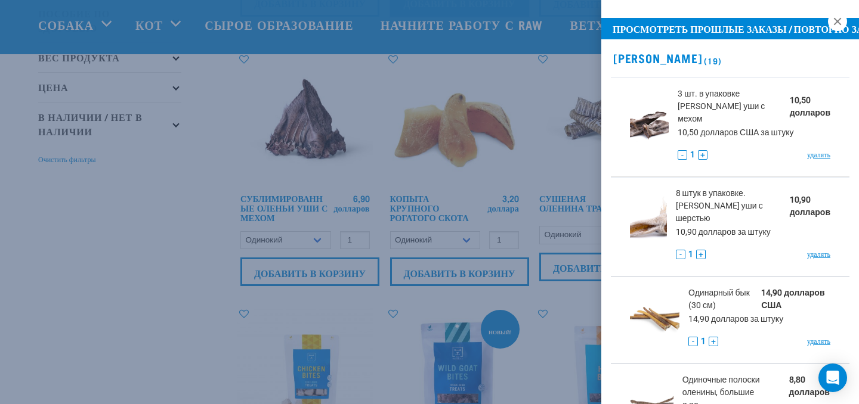
scroll to position [299, 0]
click at [181, 220] on div at bounding box center [429, 202] width 859 height 404
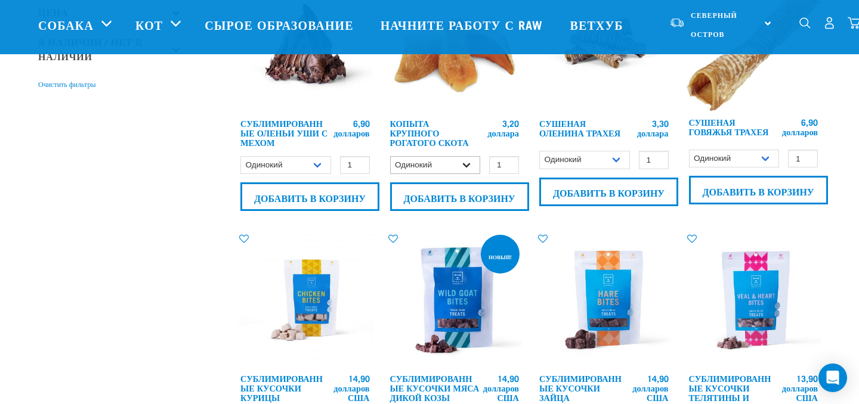
scroll to position [374, 0]
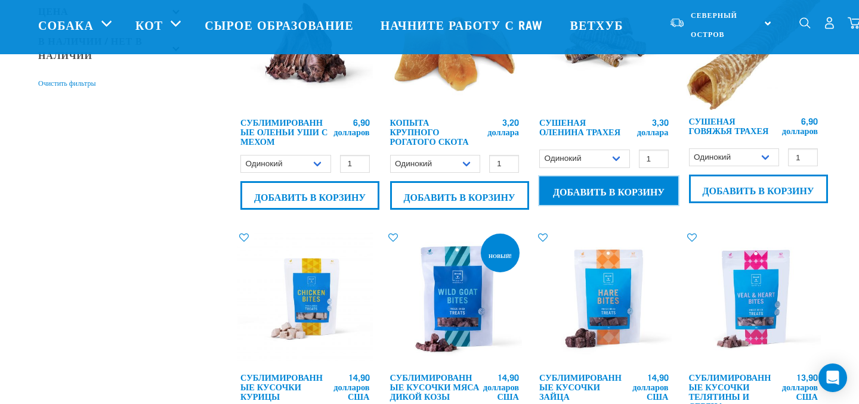
click at [582, 196] on input "Добавить в корзину" at bounding box center [608, 191] width 139 height 29
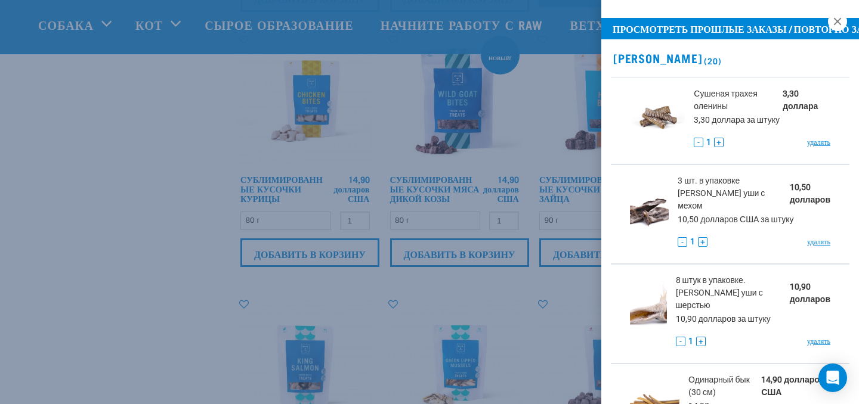
scroll to position [553, 0]
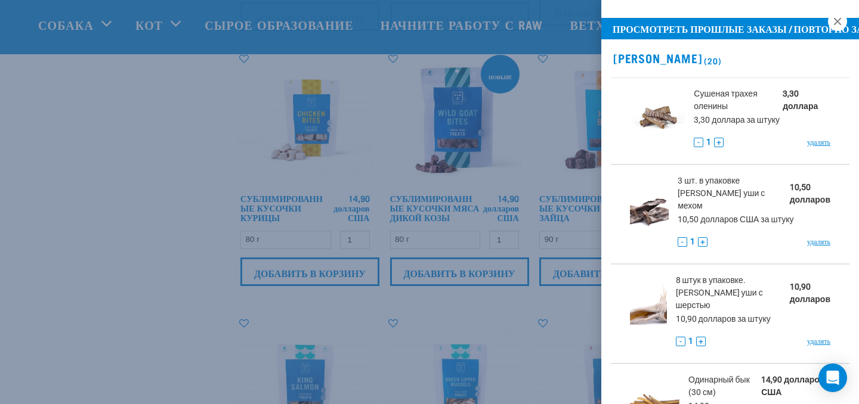
click at [32, 292] on div at bounding box center [429, 202] width 859 height 404
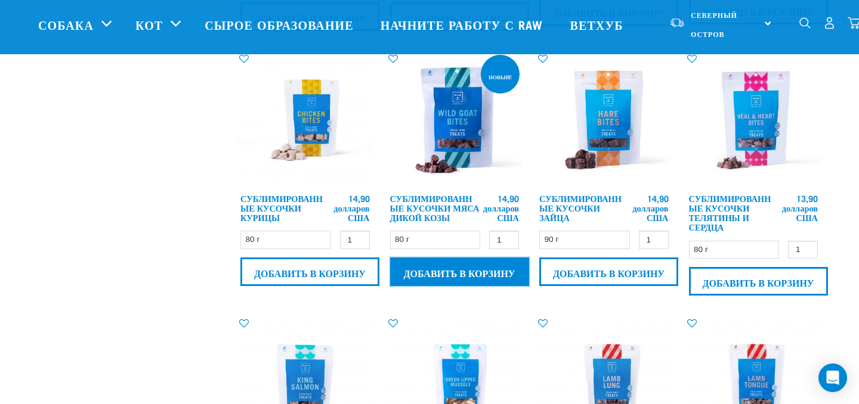
click at [435, 279] on input "Добавить в корзину" at bounding box center [459, 272] width 139 height 29
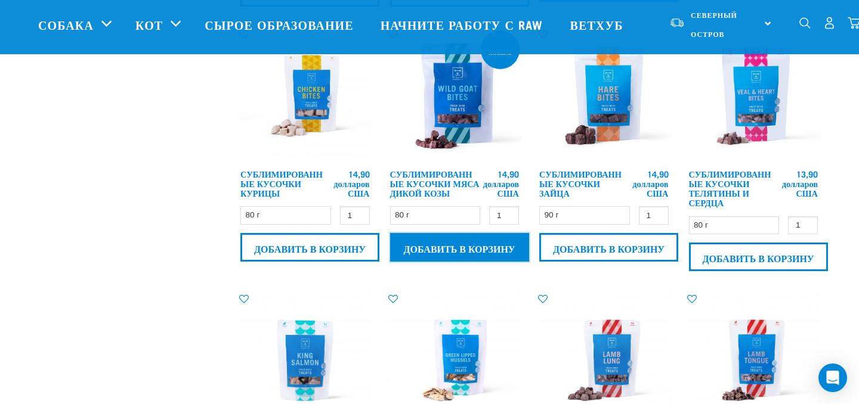
scroll to position [578, 0]
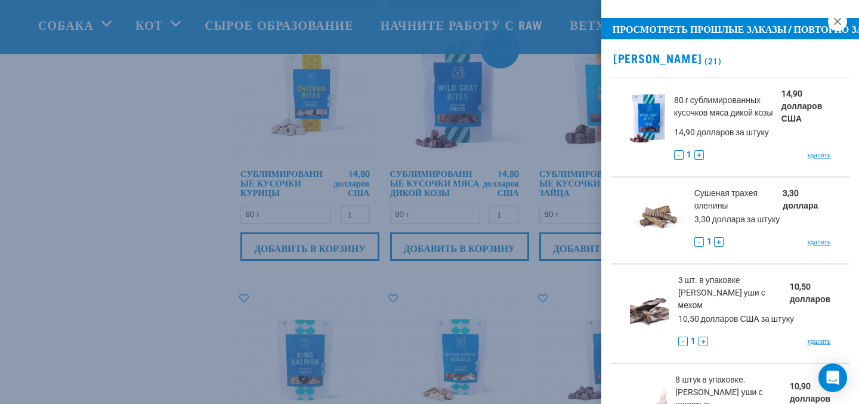
click at [240, 307] on div at bounding box center [429, 202] width 859 height 404
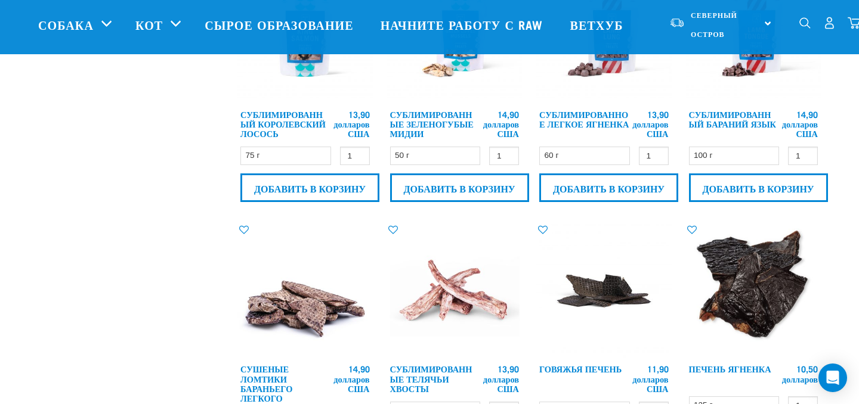
scroll to position [903, 0]
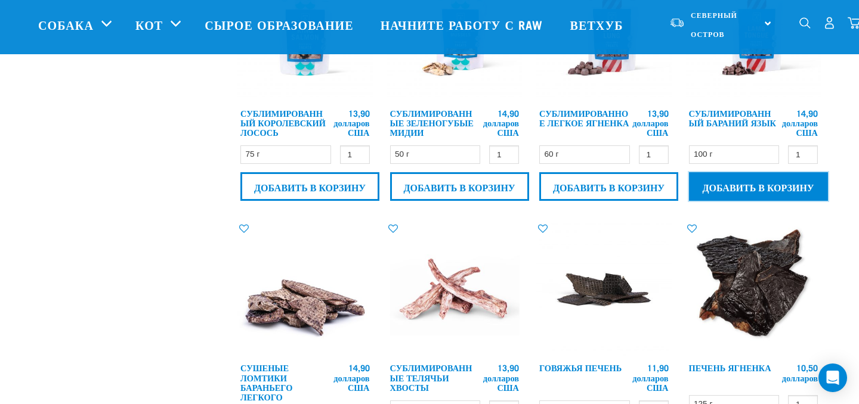
click at [762, 183] on input "Добавить в корзину" at bounding box center [758, 186] width 139 height 29
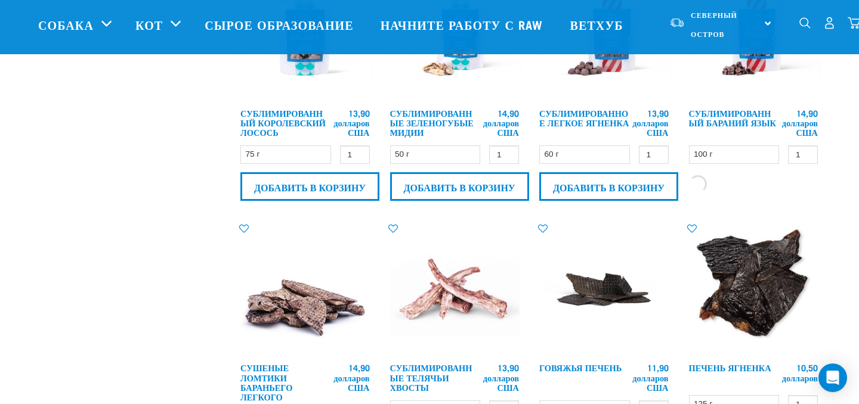
click at [0, 295] on div "Начните сыроедческий путь вашего питомца уже сегодня — пройдите нашу короткую а…" at bounding box center [429, 194] width 859 height 2195
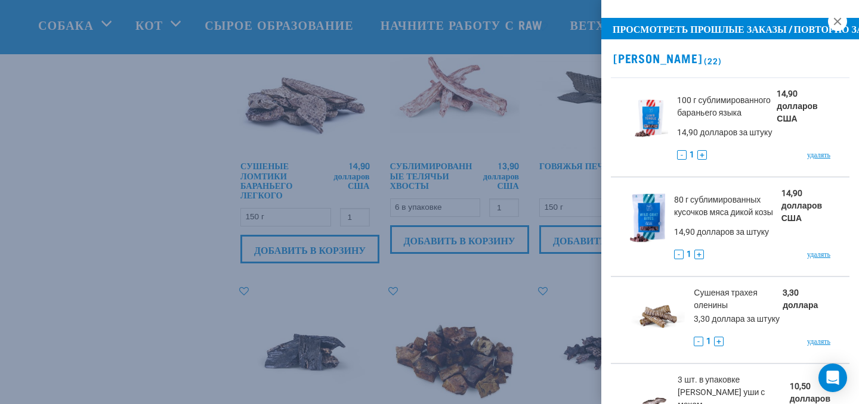
scroll to position [1112, 0]
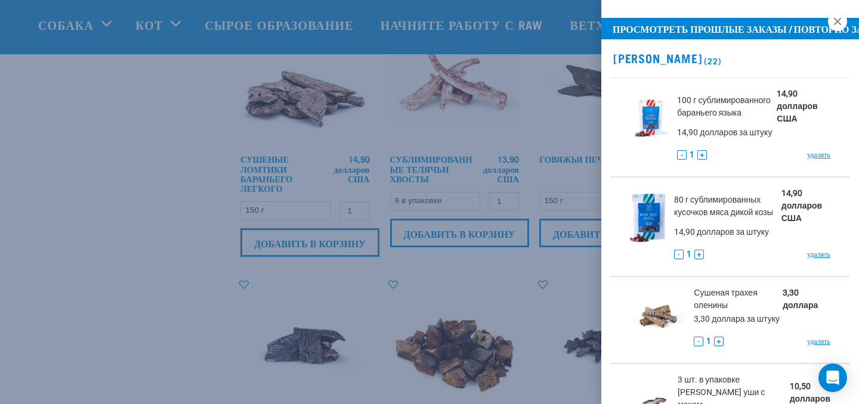
click at [0, 297] on div at bounding box center [429, 202] width 859 height 404
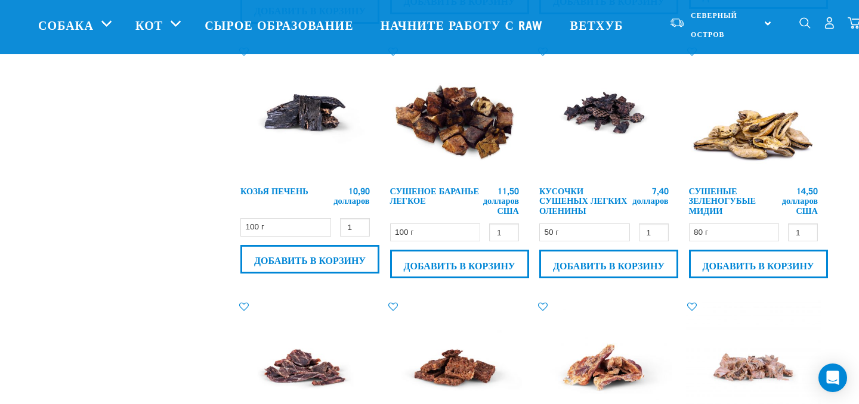
scroll to position [1344, 0]
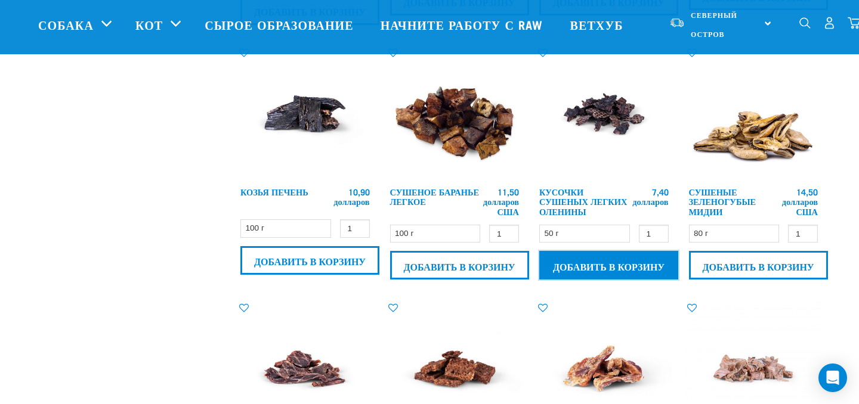
click at [620, 267] on input "Добавить в корзину" at bounding box center [608, 265] width 139 height 29
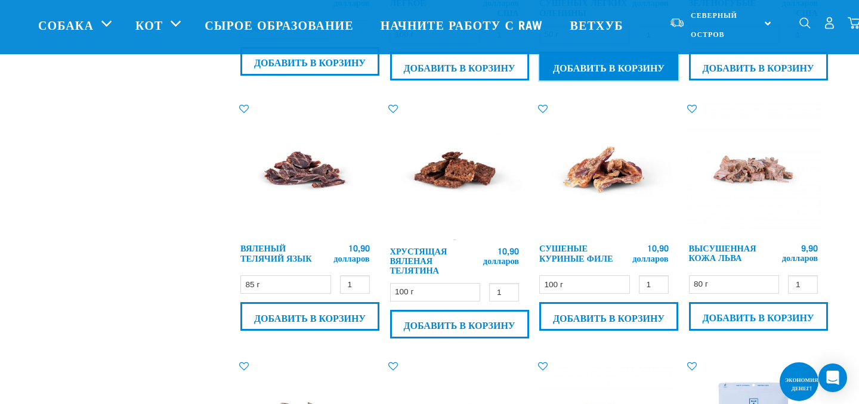
scroll to position [1544, 0]
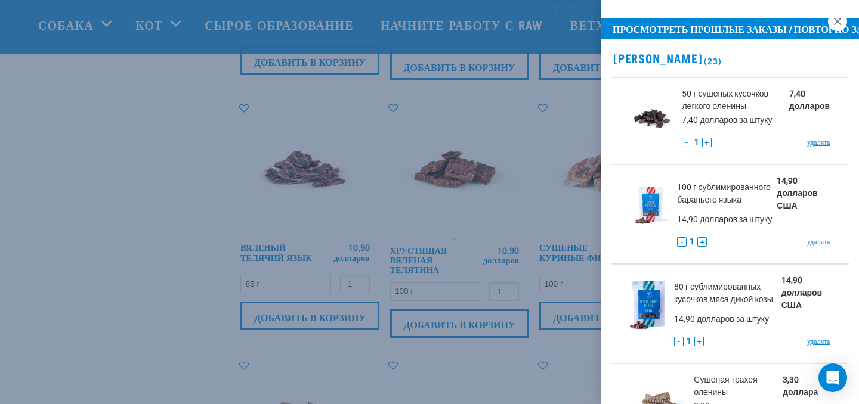
click at [229, 282] on div at bounding box center [429, 202] width 859 height 404
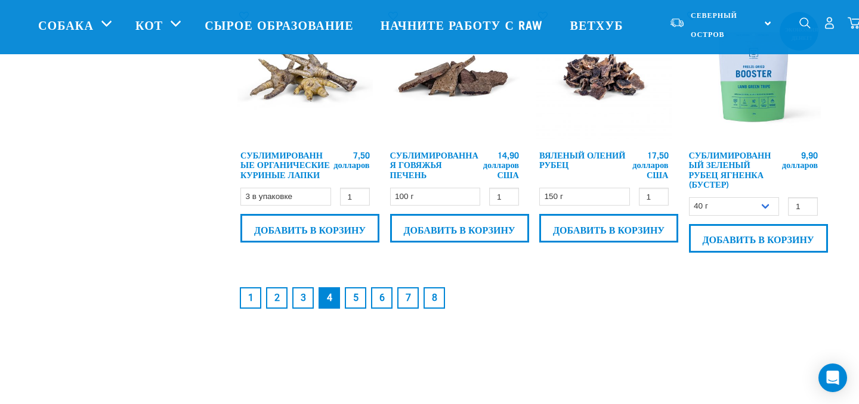
scroll to position [1882, 0]
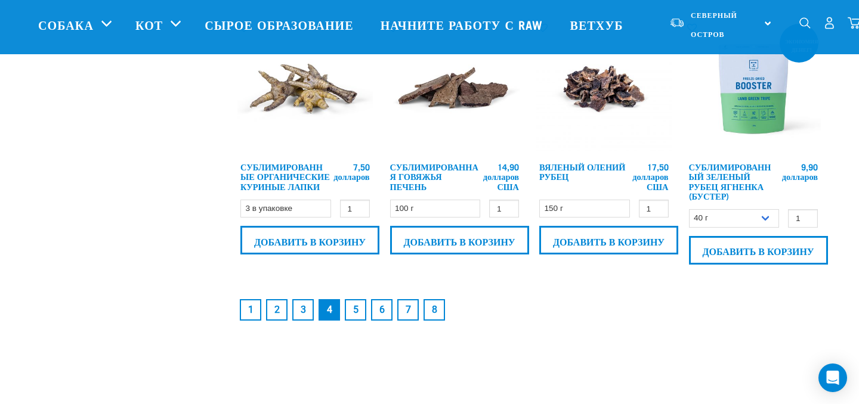
click at [351, 302] on link "5" at bounding box center [355, 309] width 21 height 21
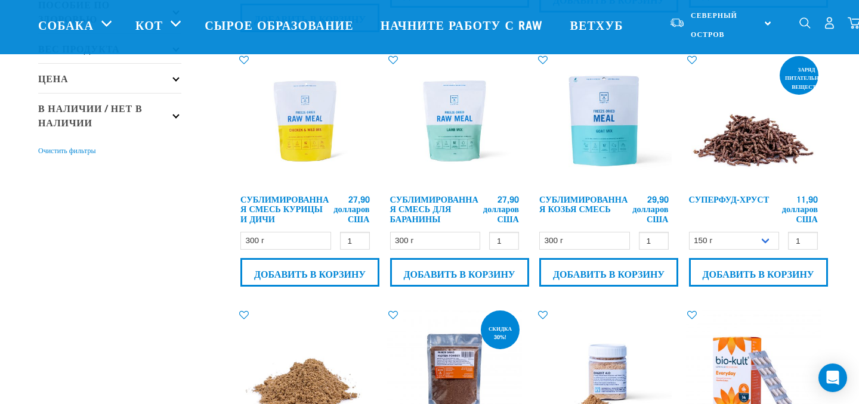
scroll to position [308, 0]
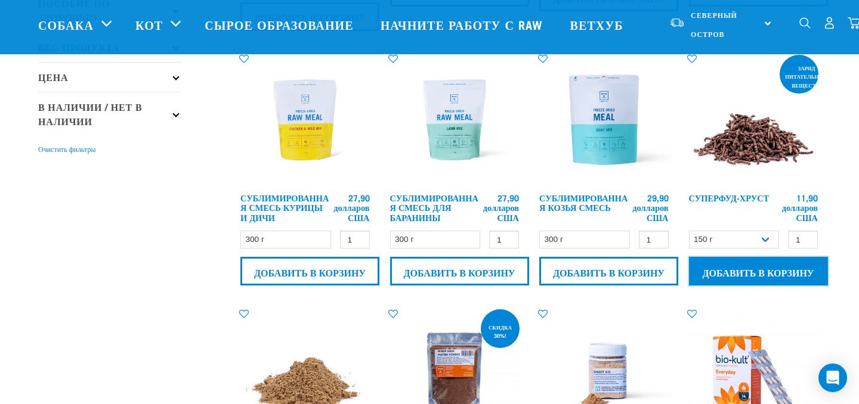
click at [747, 270] on input "Добавить в корзину" at bounding box center [758, 271] width 139 height 29
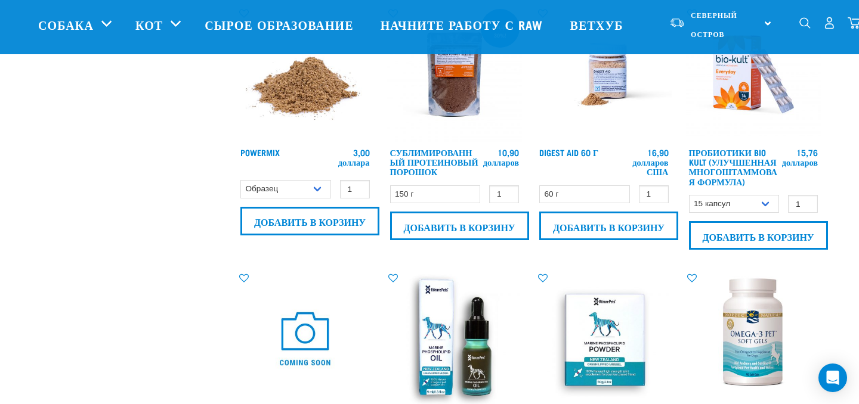
scroll to position [612, 0]
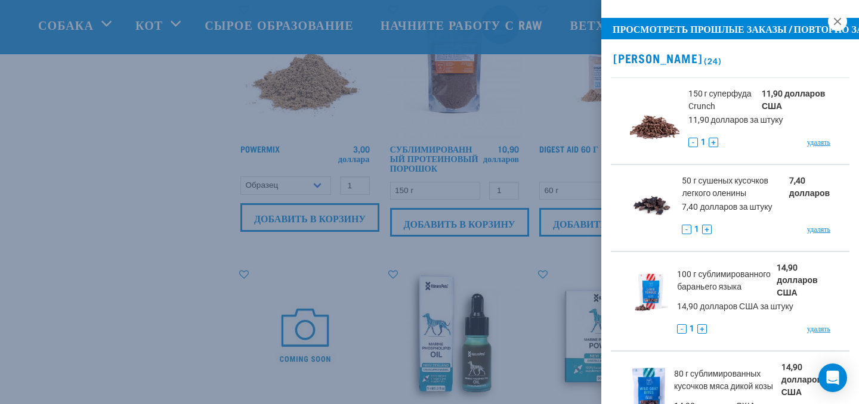
click at [114, 228] on div at bounding box center [429, 202] width 859 height 404
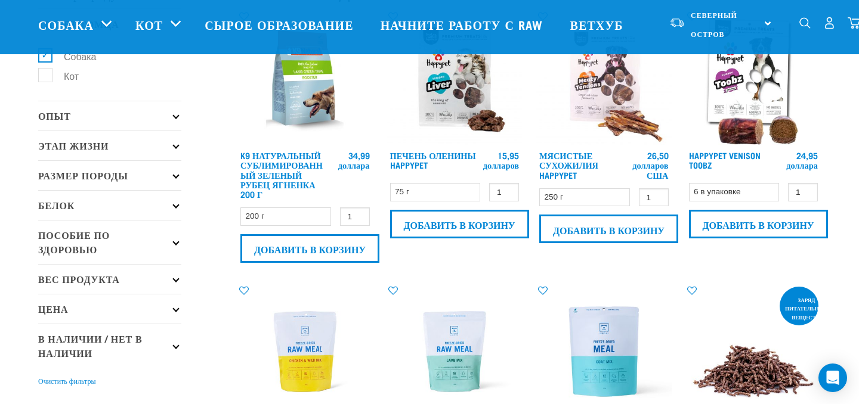
scroll to position [75, 0]
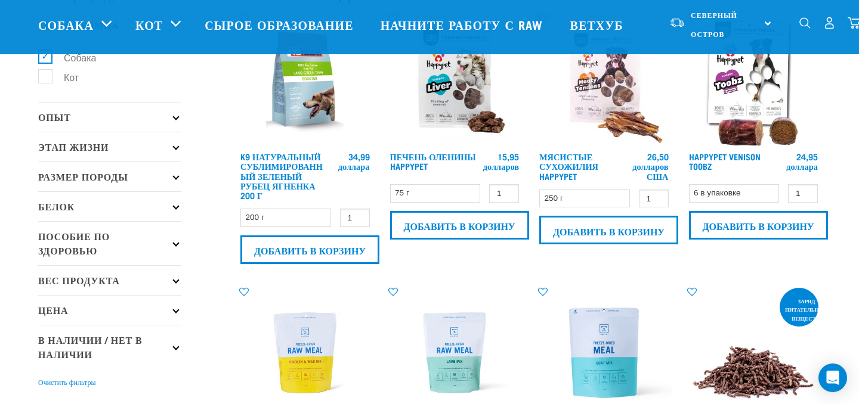
click at [134, 200] on p "Белок" at bounding box center [109, 206] width 143 height 30
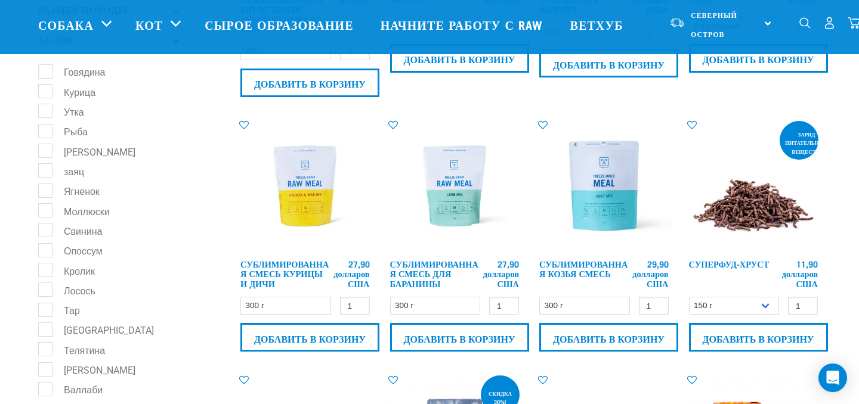
scroll to position [243, 0]
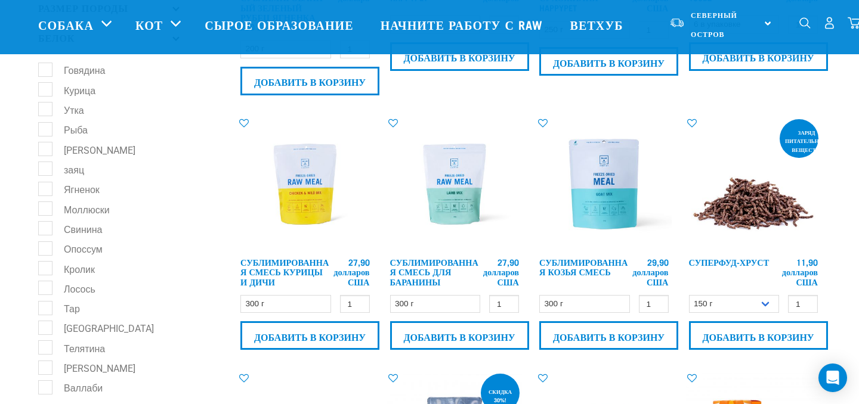
click at [45, 316] on label "Тар" at bounding box center [65, 308] width 40 height 15
click at [43, 311] on input "Тар" at bounding box center [42, 307] width 8 height 8
checkbox input "true"
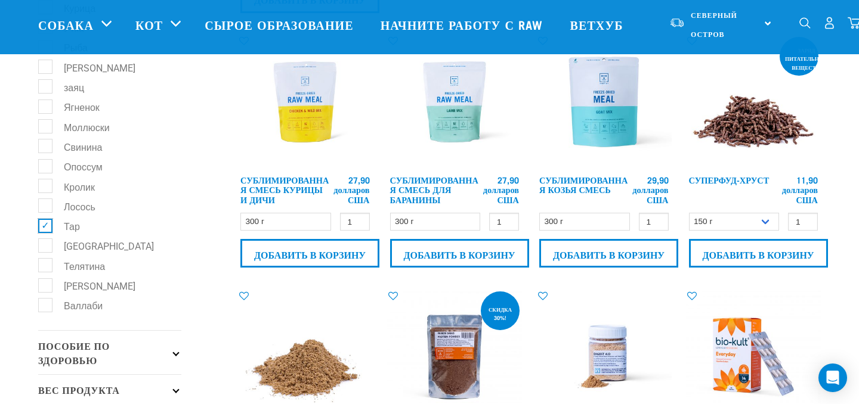
scroll to position [329, 0]
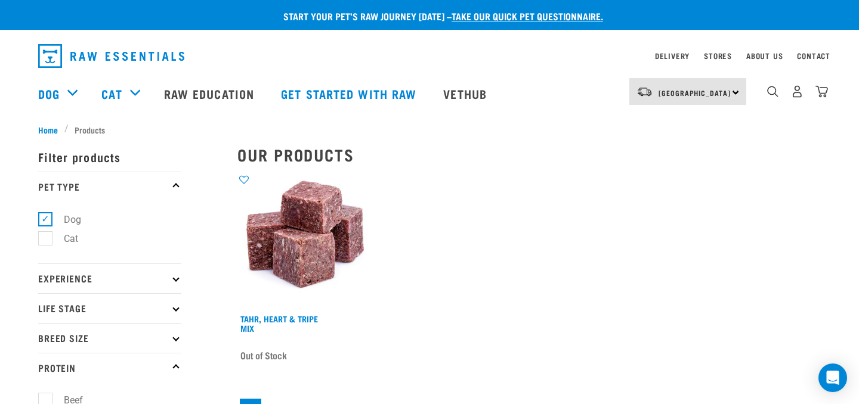
click at [46, 255] on ul "Dog Cat" at bounding box center [109, 233] width 143 height 62
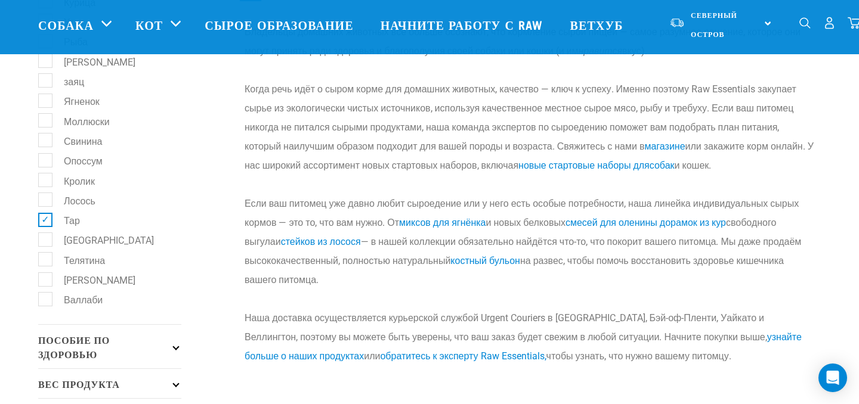
scroll to position [336, 0]
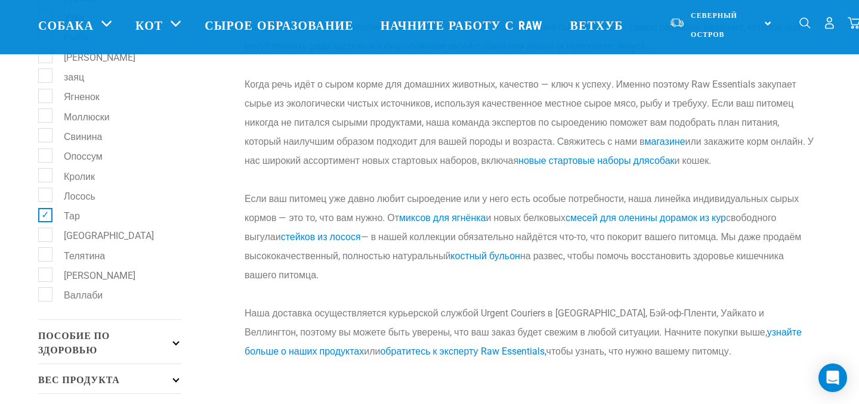
click at [45, 243] on label "[GEOGRAPHIC_DATA]" at bounding box center [102, 235] width 114 height 15
click at [45, 237] on input "[GEOGRAPHIC_DATA]" at bounding box center [42, 234] width 8 height 8
checkbox input "true"
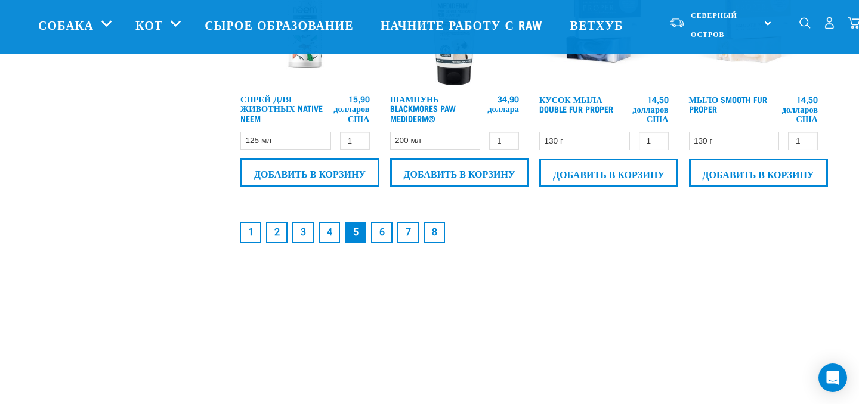
scroll to position [1978, 0]
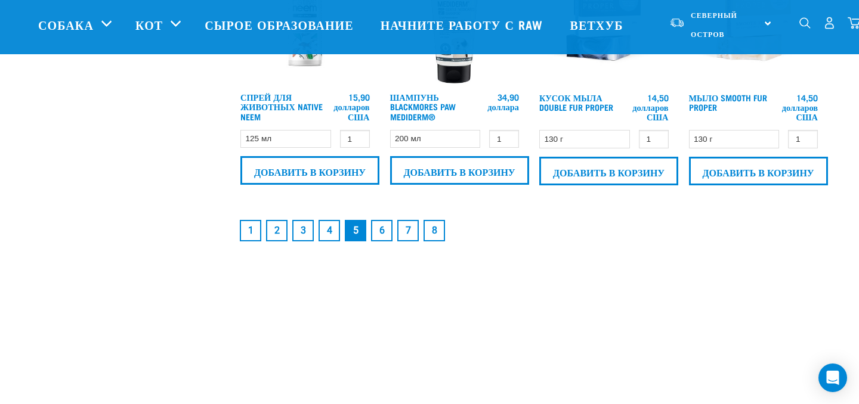
click at [252, 228] on font "1" at bounding box center [250, 230] width 5 height 11
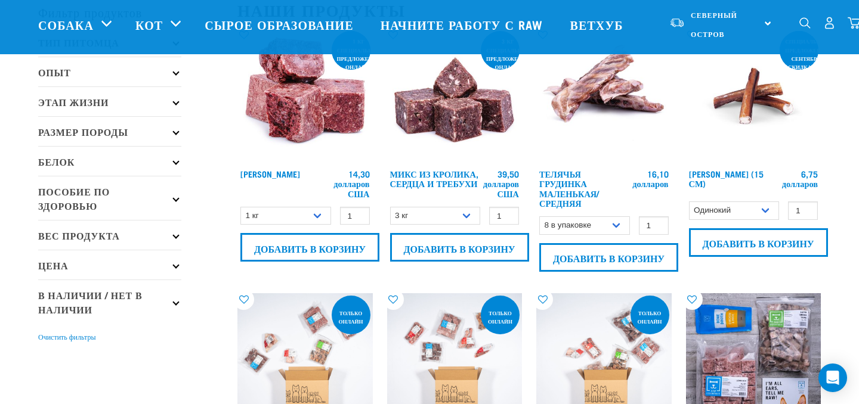
scroll to position [55, 0]
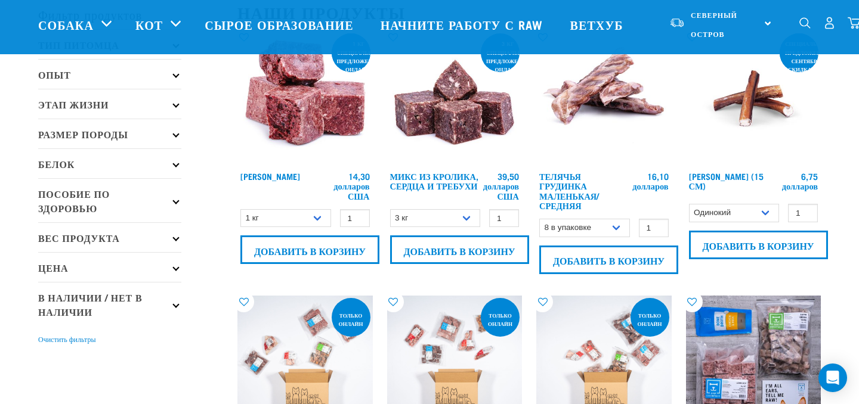
click at [172, 164] on p "Белок" at bounding box center [109, 164] width 143 height 30
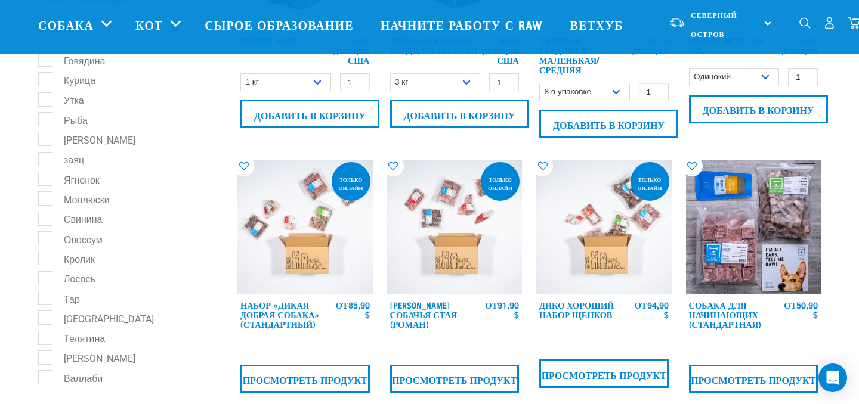
scroll to position [194, 0]
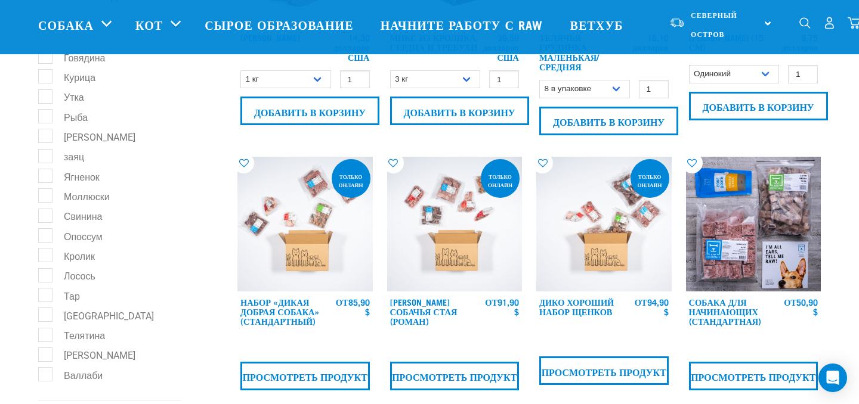
click at [45, 302] on label "Тар" at bounding box center [65, 295] width 40 height 15
click at [45, 298] on input "Тар" at bounding box center [42, 294] width 8 height 8
checkbox input "true"
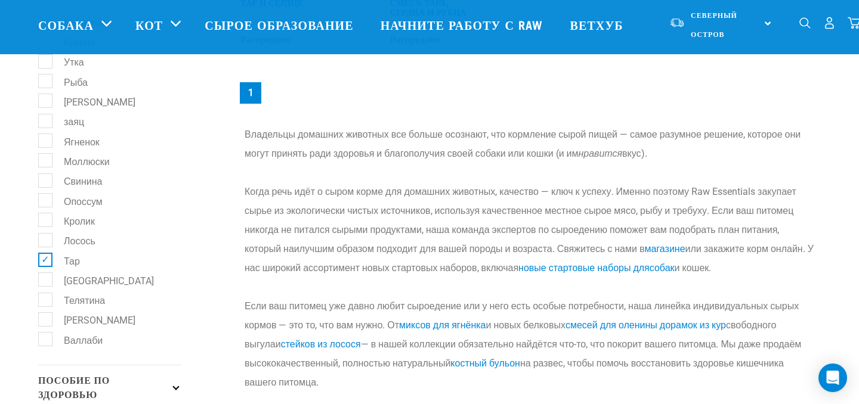
scroll to position [228, 0]
click at [45, 268] on label "Тар" at bounding box center [65, 261] width 40 height 15
click at [44, 264] on input "Тар" at bounding box center [42, 260] width 8 height 8
checkbox input "false"
click at [46, 289] on label "[GEOGRAPHIC_DATA]" at bounding box center [102, 281] width 114 height 15
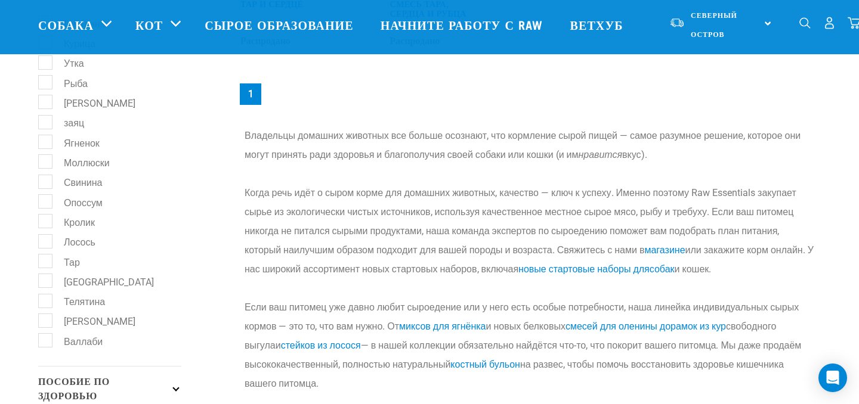
click at [46, 283] on input "[GEOGRAPHIC_DATA]" at bounding box center [42, 280] width 8 height 8
checkbox input "true"
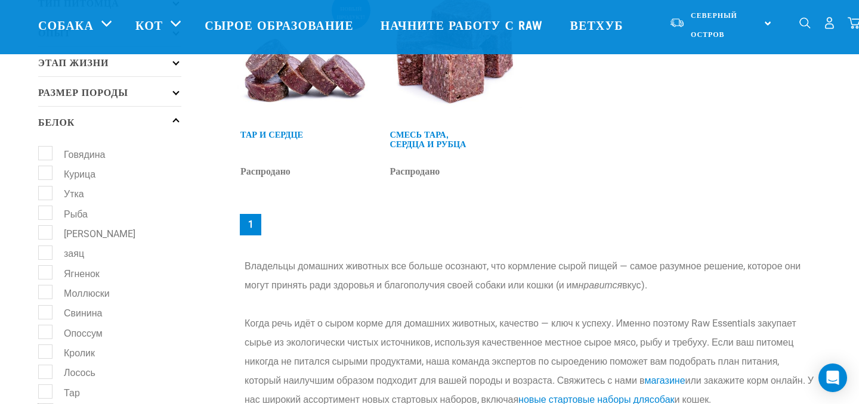
scroll to position [58, 0]
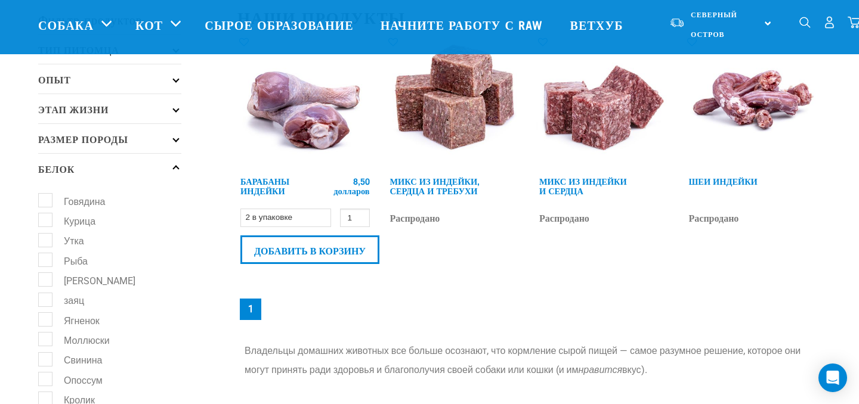
scroll to position [44, 0]
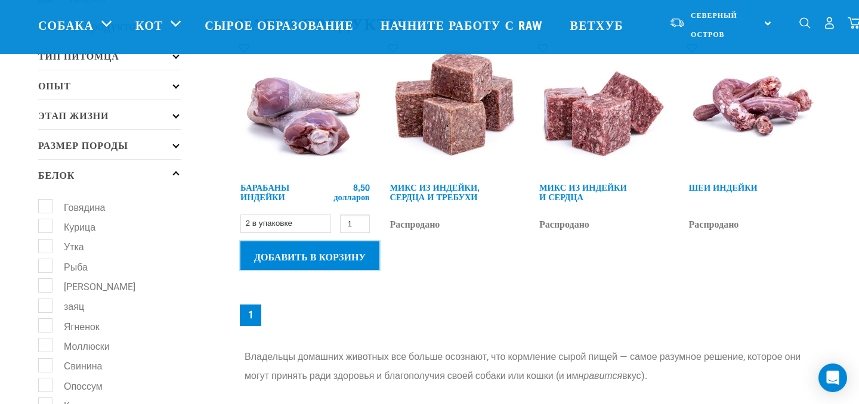
click at [330, 251] on input "Добавить в корзину" at bounding box center [309, 256] width 139 height 29
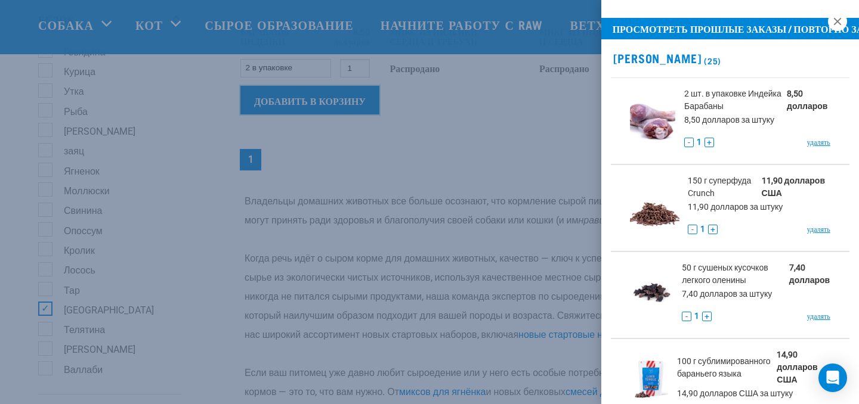
scroll to position [200, 0]
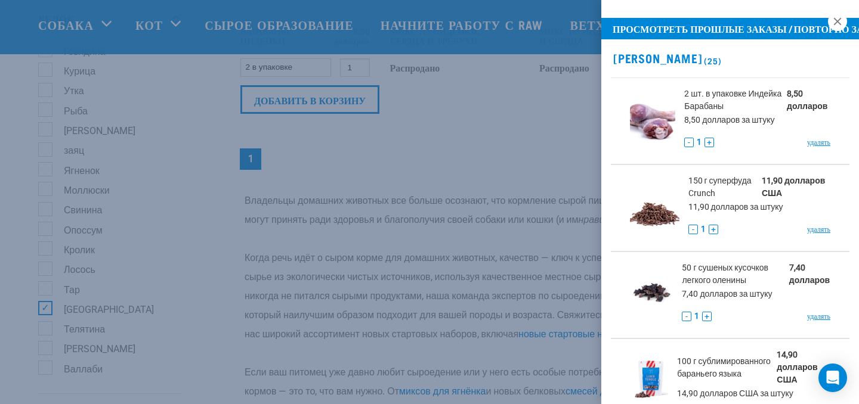
click at [42, 317] on div at bounding box center [429, 202] width 859 height 404
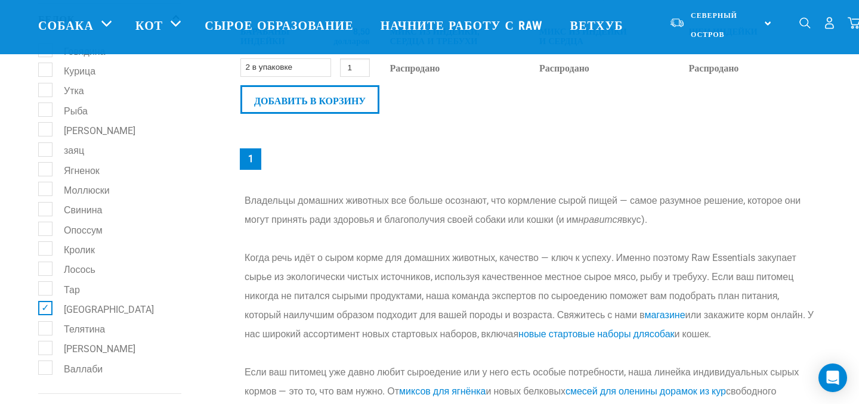
click at [45, 316] on label "Турция" at bounding box center [102, 308] width 114 height 15
click at [42, 311] on input "Турция" at bounding box center [42, 307] width 8 height 8
checkbox input "false"
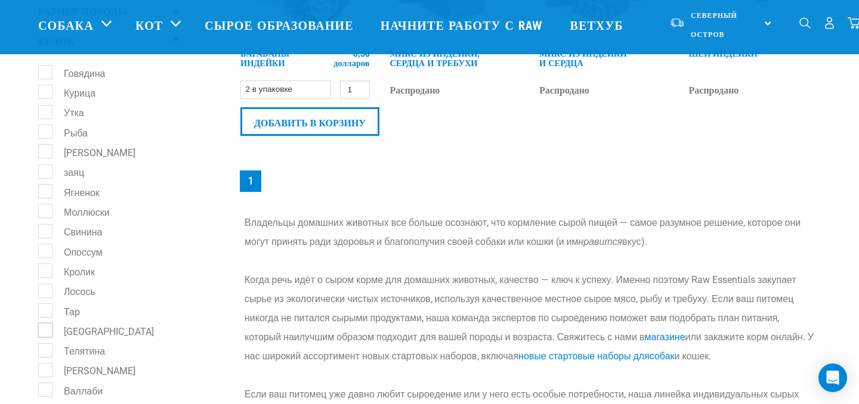
scroll to position [176, 0]
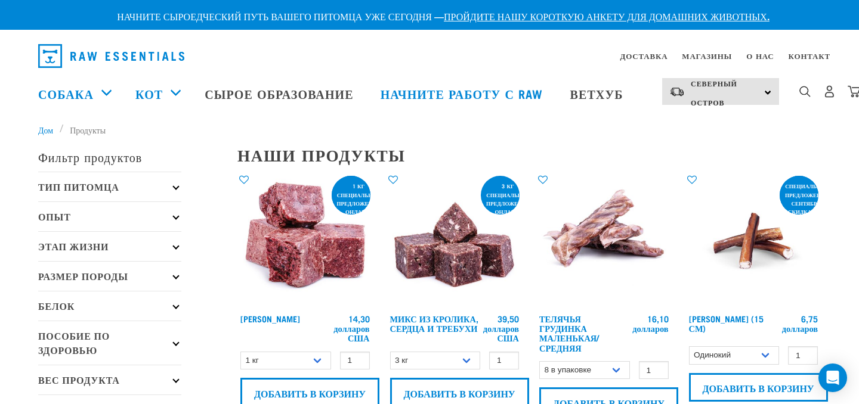
click at [139, 302] on p "Белок" at bounding box center [109, 306] width 143 height 30
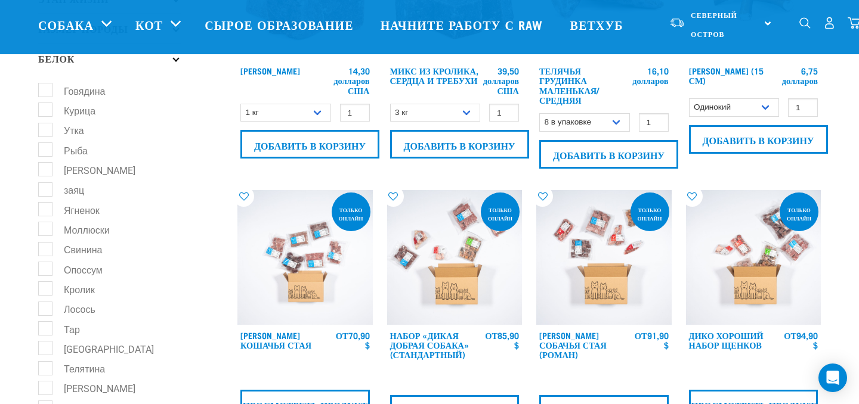
scroll to position [169, 0]
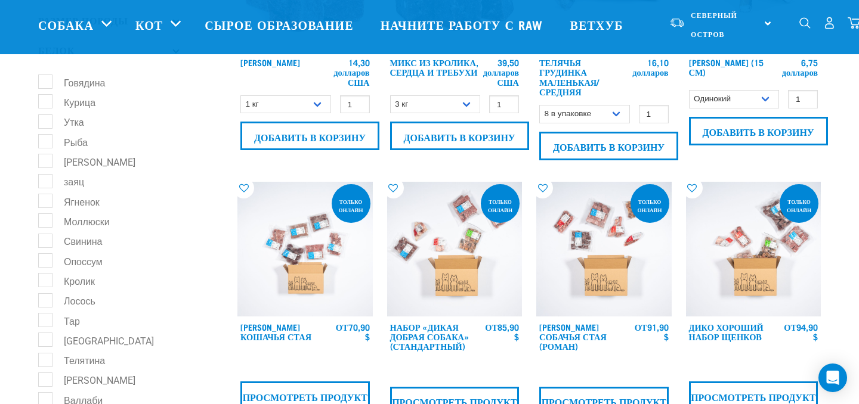
click at [45, 149] on label "Рыба" at bounding box center [69, 141] width 48 height 15
click at [44, 144] on input "Рыба" at bounding box center [42, 140] width 8 height 8
checkbox input "true"
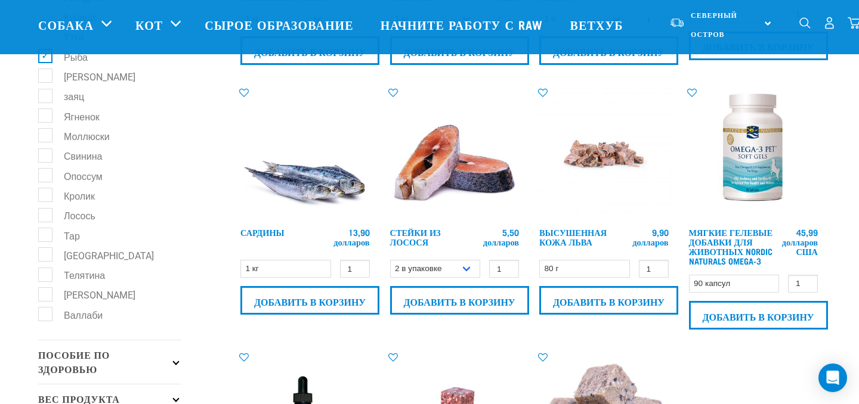
scroll to position [256, 0]
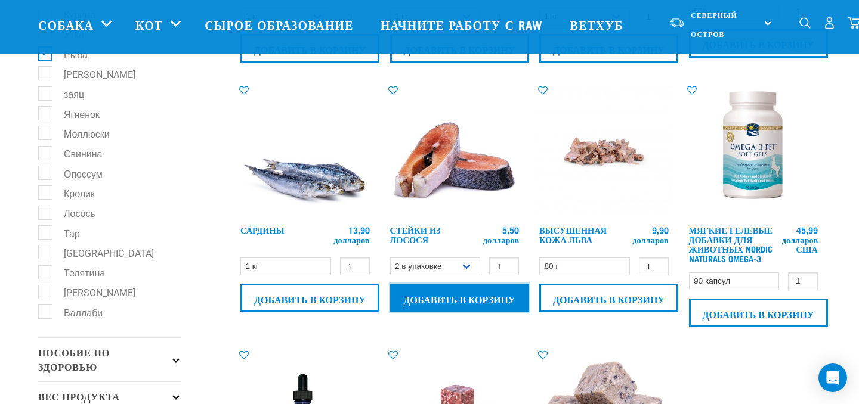
click at [463, 302] on input "Добавить в корзину" at bounding box center [459, 298] width 139 height 29
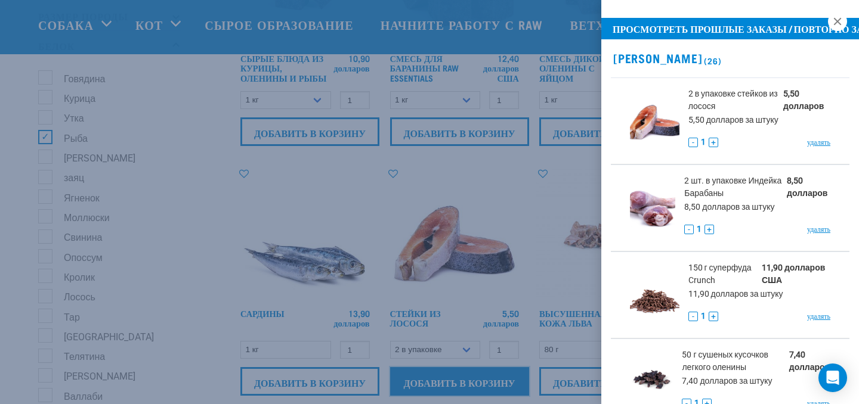
scroll to position [143, 0]
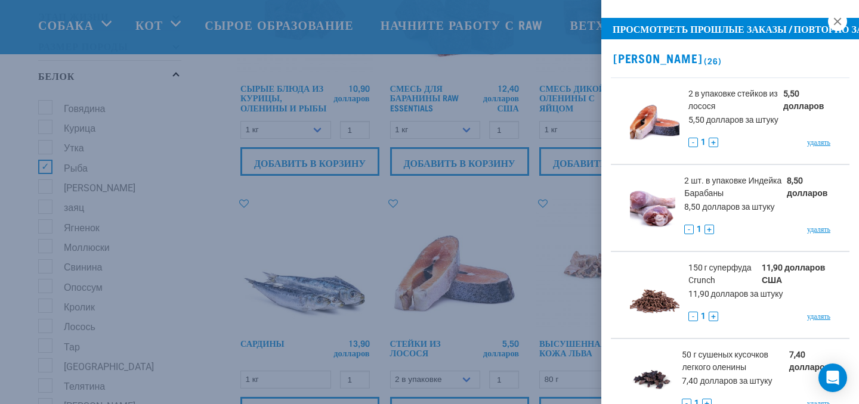
click at [679, 55] on font "[PERSON_NAME]" at bounding box center [657, 58] width 89 height 6
click at [679, 57] on font "[PERSON_NAME]" at bounding box center [657, 58] width 89 height 6
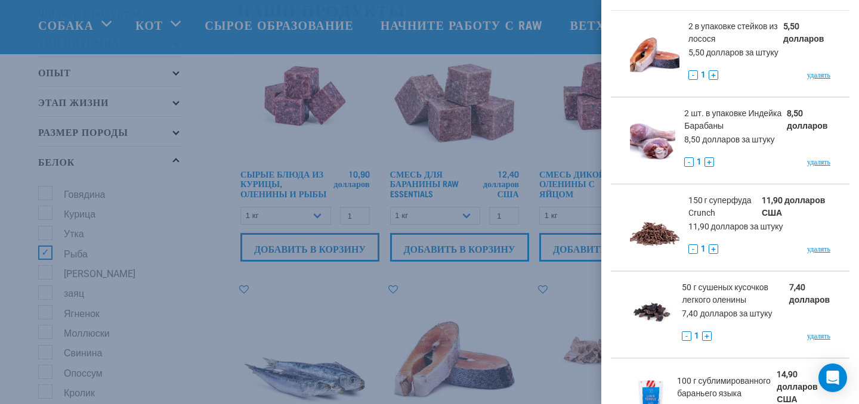
scroll to position [67, 0]
click at [712, 75] on font "+" at bounding box center [713, 76] width 5 height 10
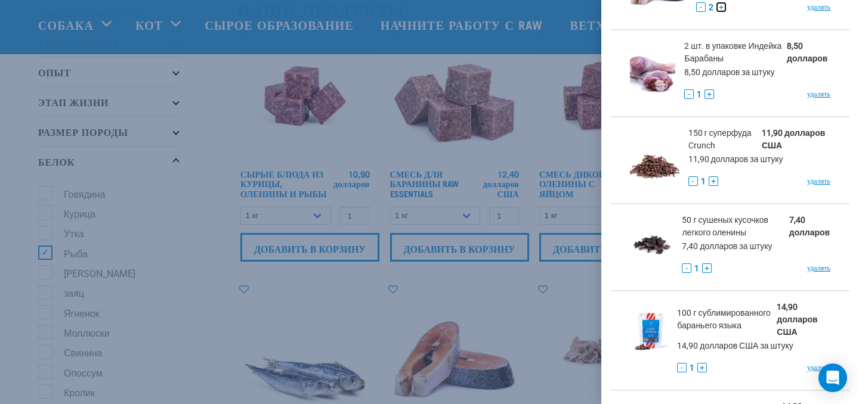
scroll to position [142, 0]
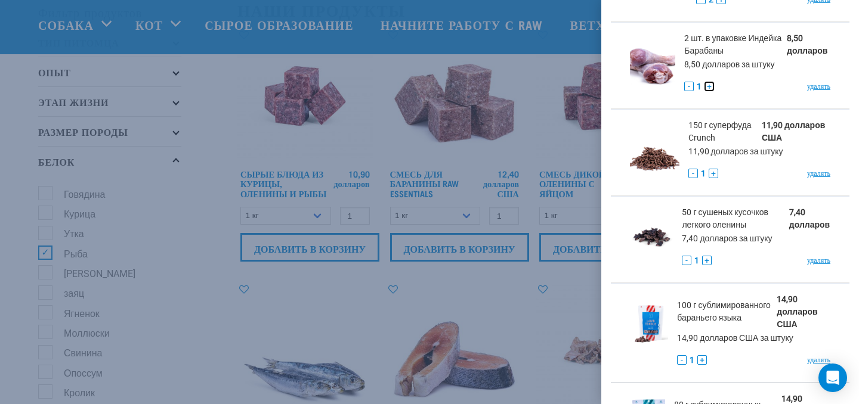
click at [708, 85] on font "+" at bounding box center [709, 87] width 5 height 10
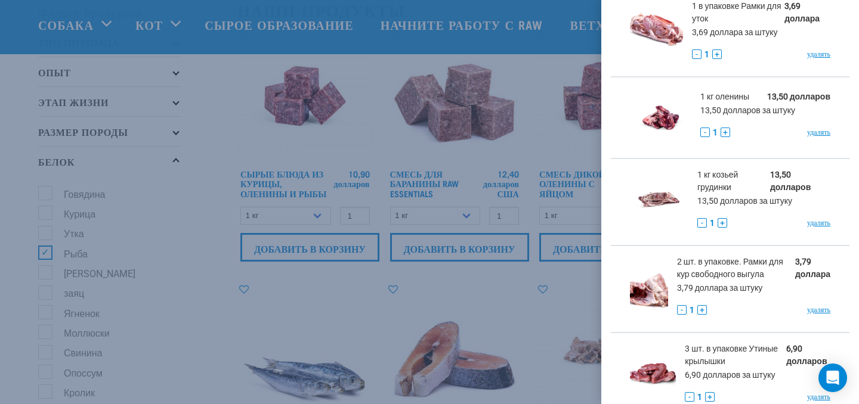
scroll to position [1096, 0]
click at [724, 126] on font "+" at bounding box center [725, 131] width 5 height 10
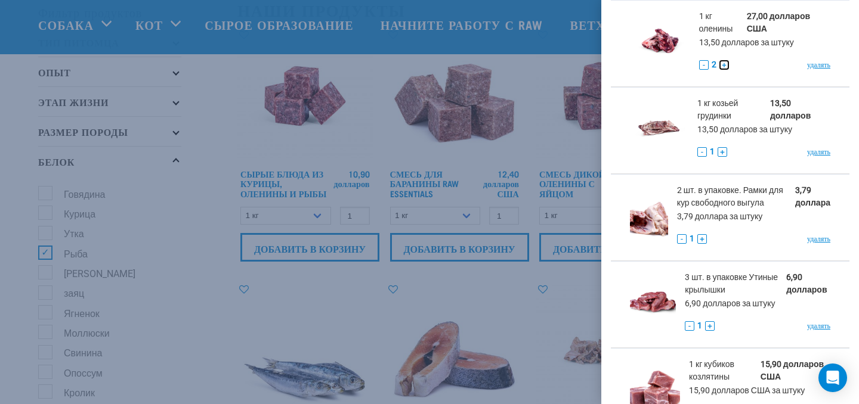
scroll to position [1174, 0]
click at [721, 146] on font "+" at bounding box center [722, 151] width 5 height 10
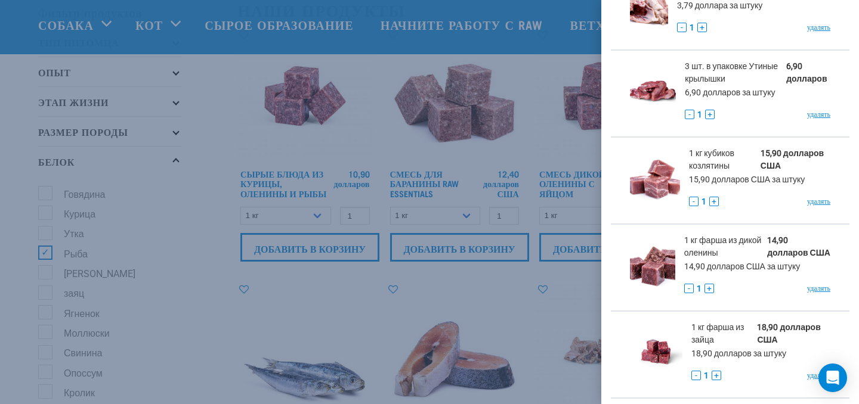
scroll to position [1383, 0]
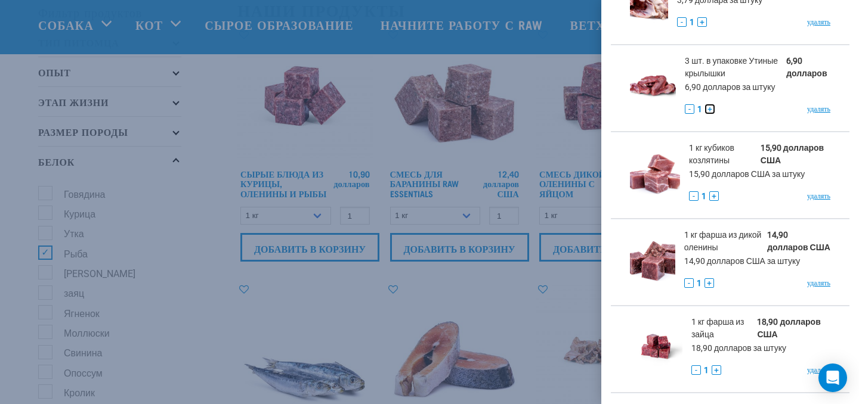
click at [710, 104] on font "+" at bounding box center [709, 109] width 5 height 10
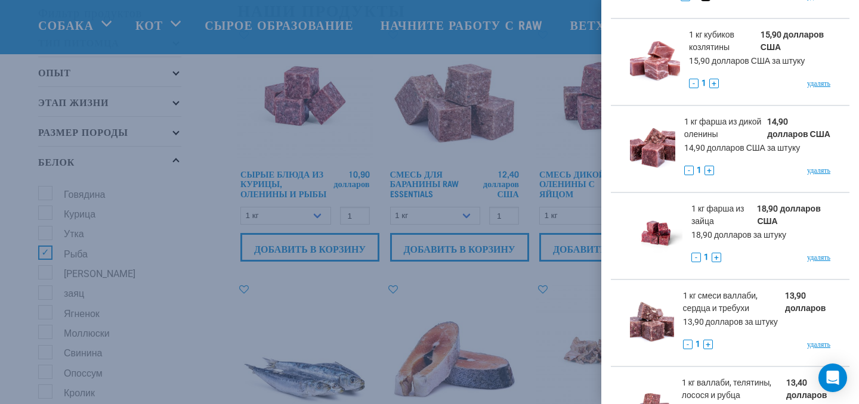
scroll to position [1511, 0]
click at [712, 165] on button "+" at bounding box center [709, 170] width 10 height 10
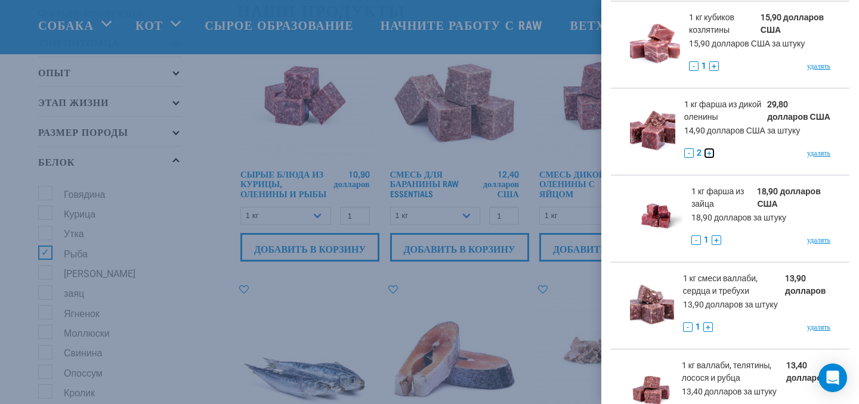
scroll to position [1528, 0]
click at [718, 235] on font "+" at bounding box center [716, 240] width 5 height 10
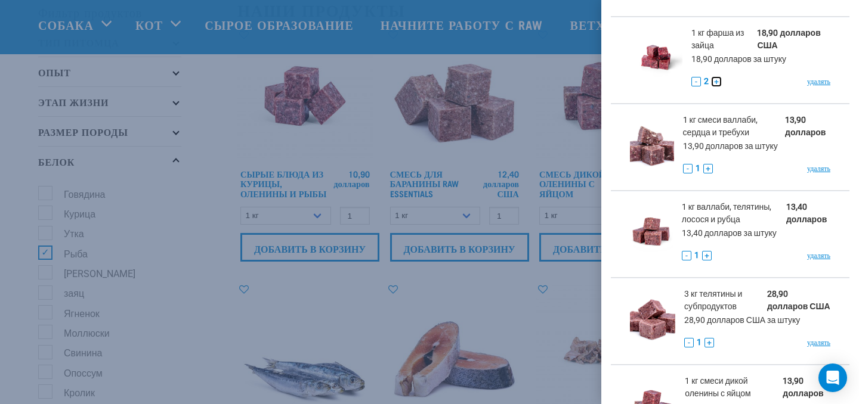
scroll to position [1688, 0]
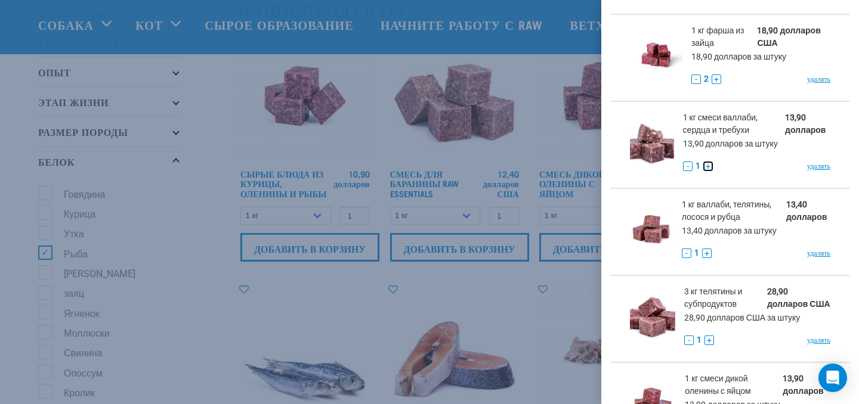
click at [707, 162] on font "+" at bounding box center [708, 167] width 5 height 10
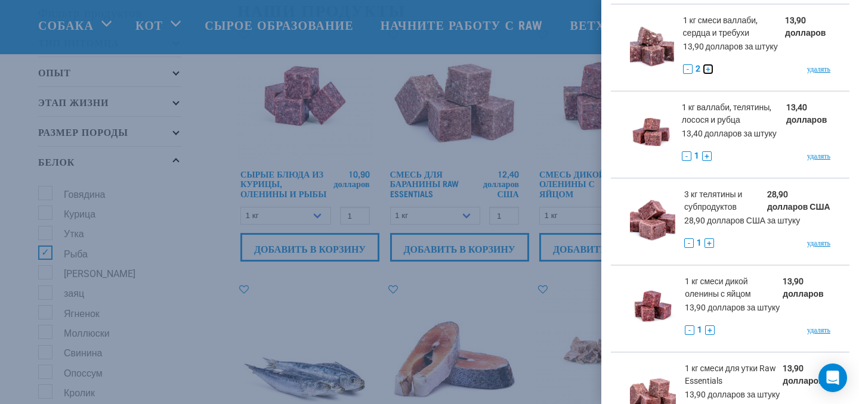
scroll to position [1786, 0]
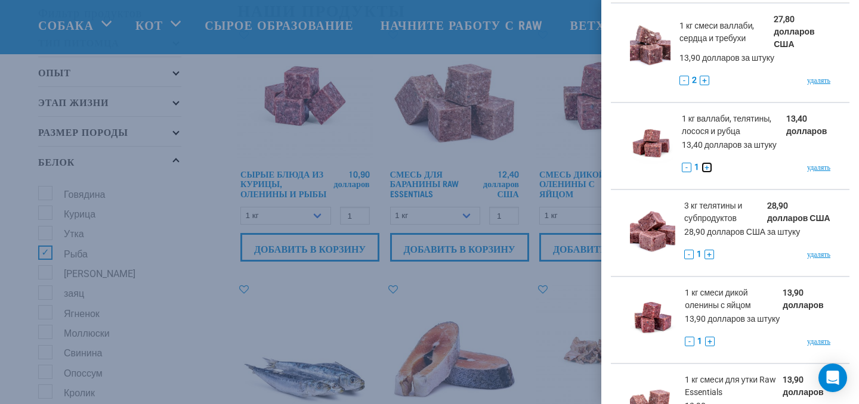
click at [707, 163] on font "+" at bounding box center [706, 168] width 5 height 10
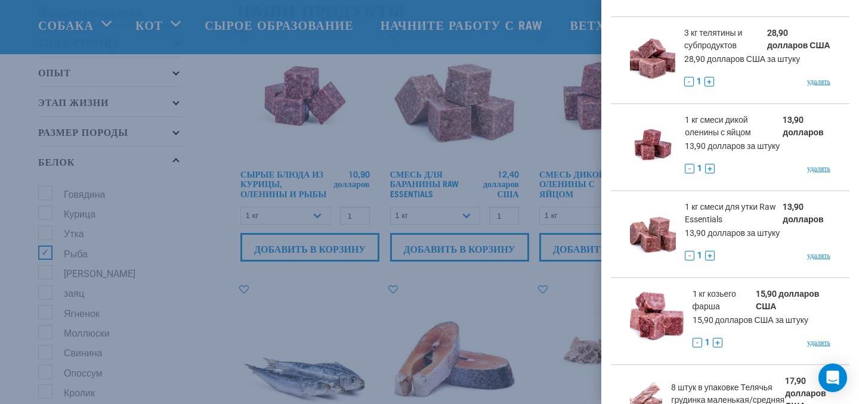
scroll to position [1976, 0]
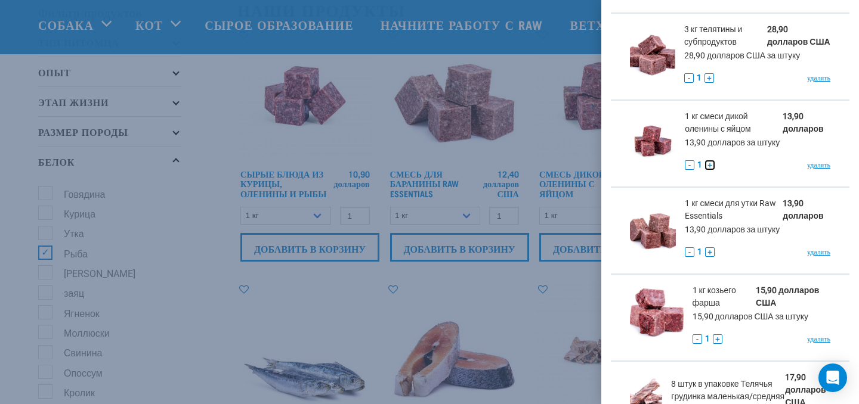
click at [709, 160] on font "+" at bounding box center [709, 165] width 5 height 10
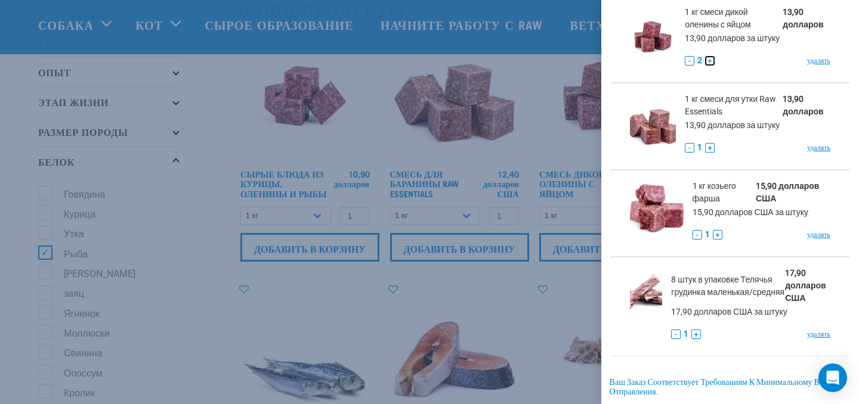
scroll to position [2081, 0]
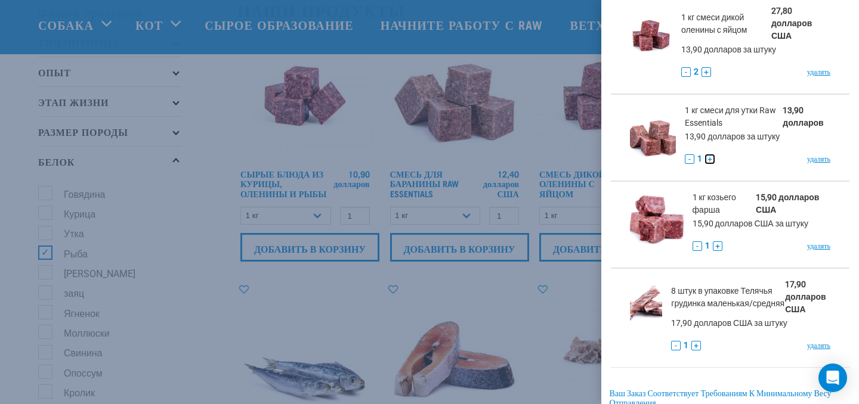
click at [709, 154] on font "+" at bounding box center [709, 159] width 5 height 10
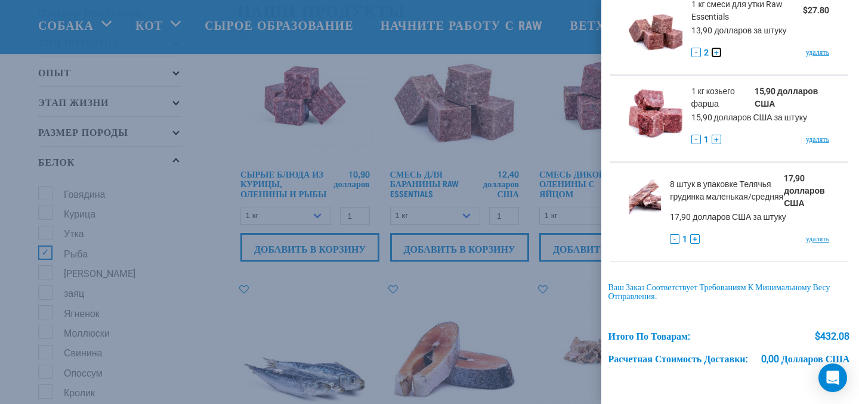
scroll to position [2219, 1]
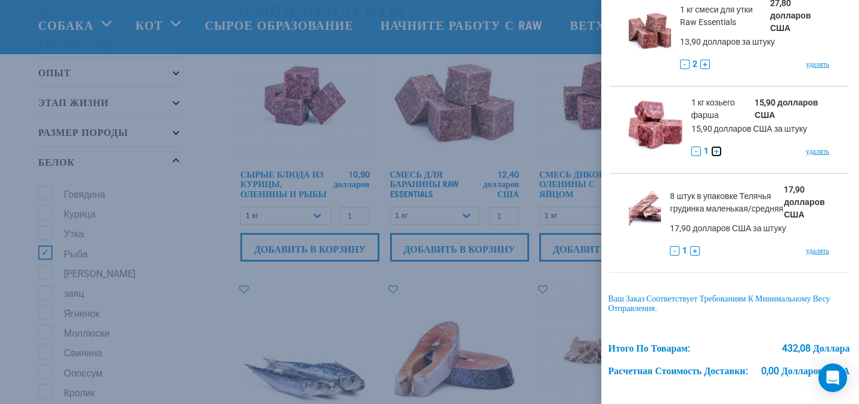
click at [717, 147] on font "+" at bounding box center [716, 152] width 5 height 10
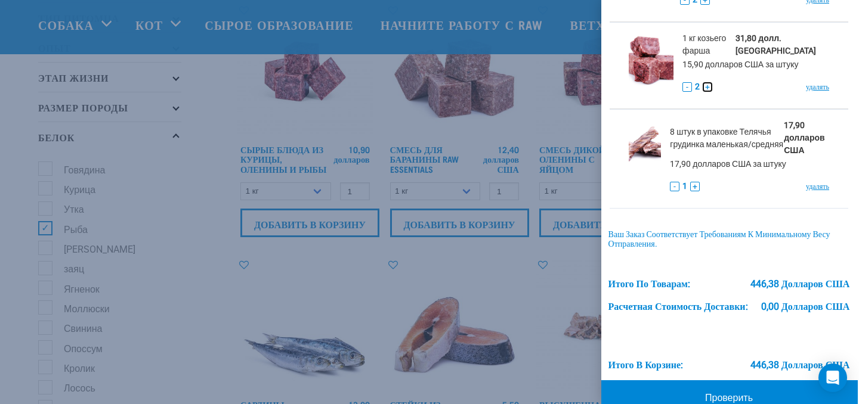
scroll to position [82, 0]
click at [727, 392] on font "Проверить" at bounding box center [729, 397] width 48 height 11
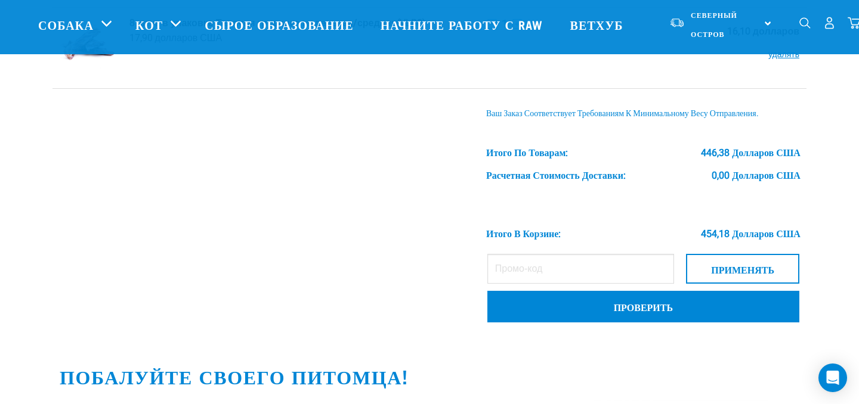
scroll to position [2124, 0]
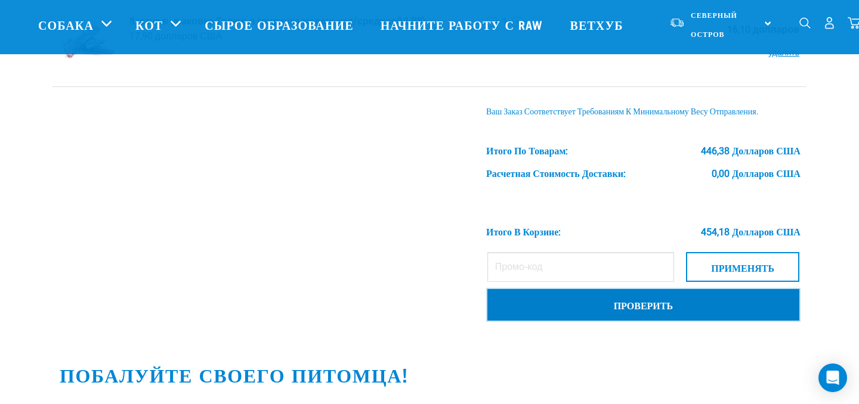
click at [638, 304] on font "Проверить" at bounding box center [643, 304] width 59 height 5
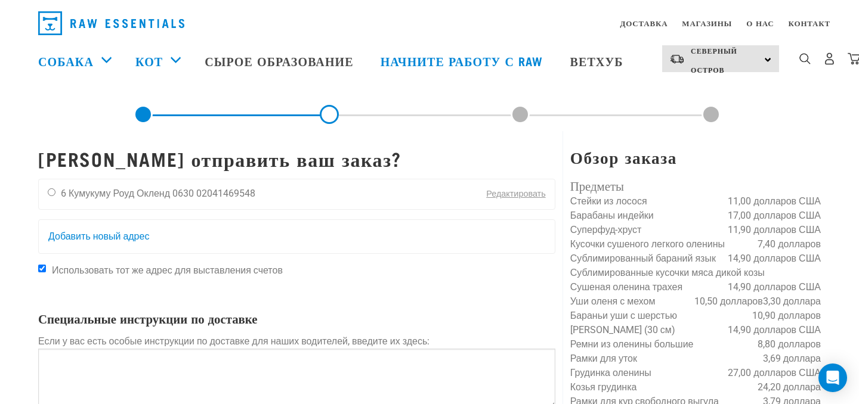
scroll to position [69, 0]
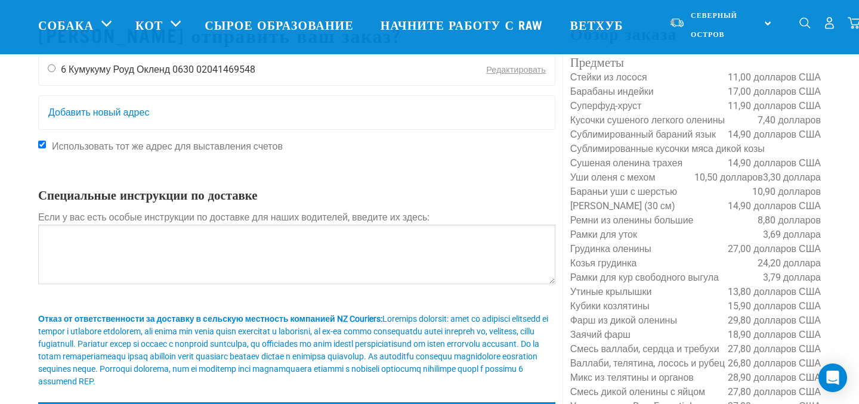
click at [52, 72] on input "radio" at bounding box center [52, 68] width 8 height 8
radio input "true"
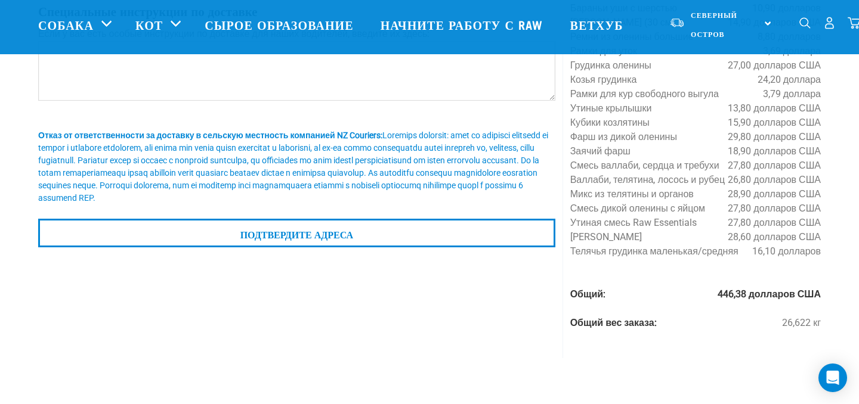
scroll to position [254, 0]
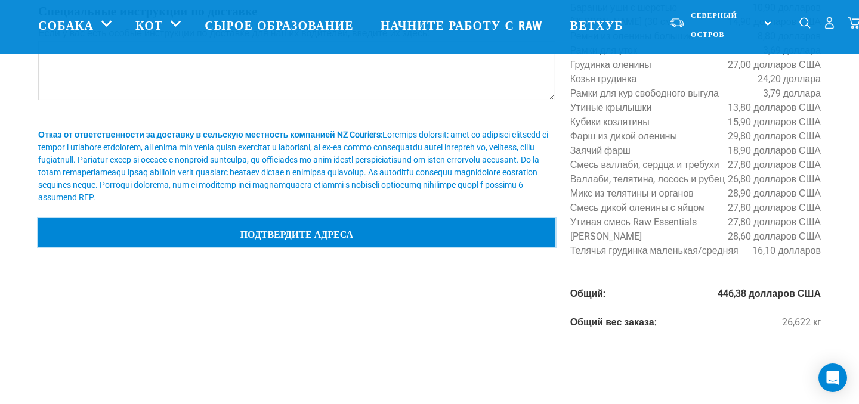
click at [265, 225] on input "Подтвердите адреса" at bounding box center [296, 232] width 517 height 29
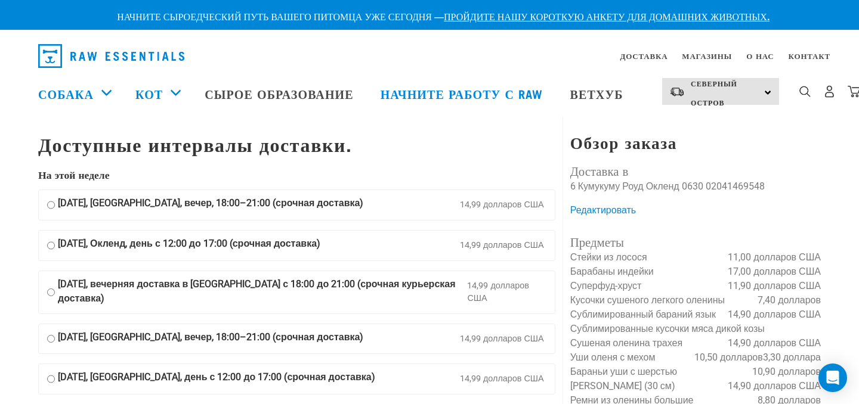
click at [52, 208] on input "[DATE], [GEOGRAPHIC_DATA], вечер, 18:00–21:00 (срочная доставка) 14,99 долларов…" at bounding box center [51, 205] width 8 height 18
radio input "true"
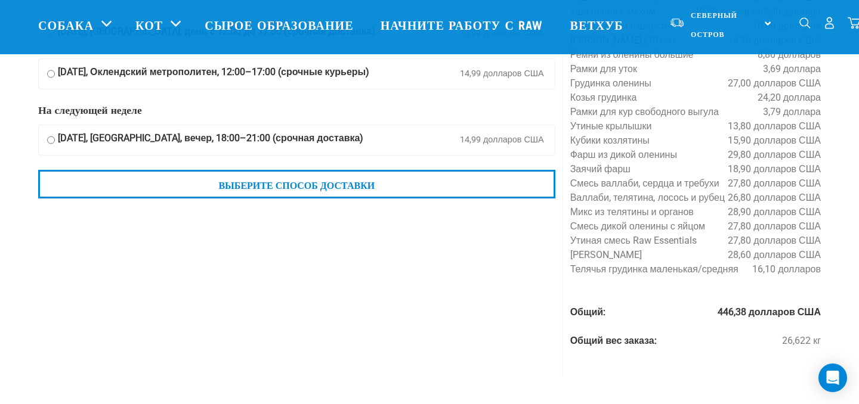
scroll to position [256, 0]
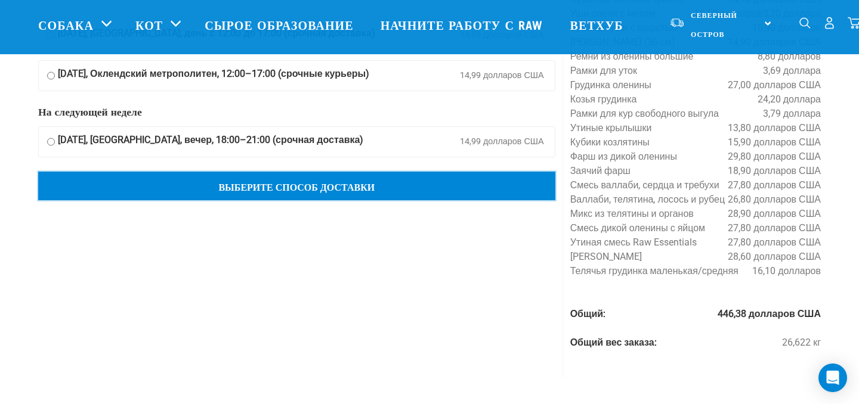
click at [265, 184] on input "Выберите способ доставки" at bounding box center [296, 186] width 517 height 29
click at [299, 187] on input "Выберите способ доставки" at bounding box center [296, 186] width 517 height 29
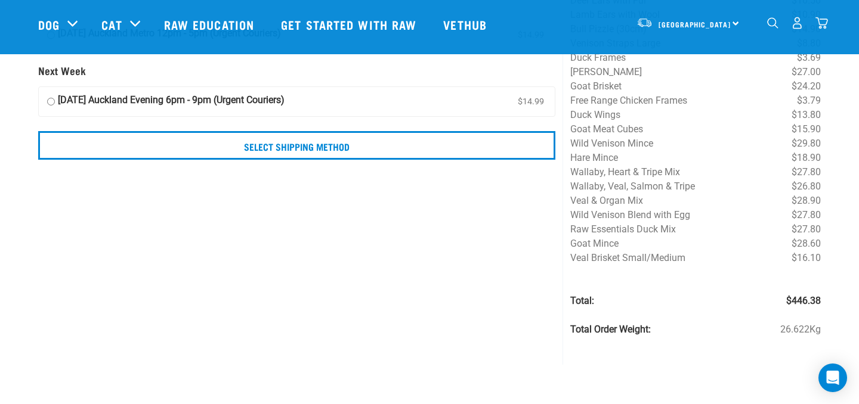
scroll to position [271, 0]
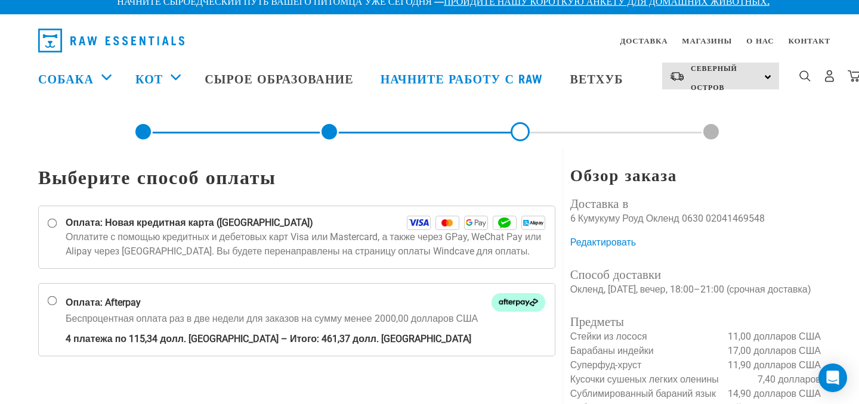
scroll to position [15, 0]
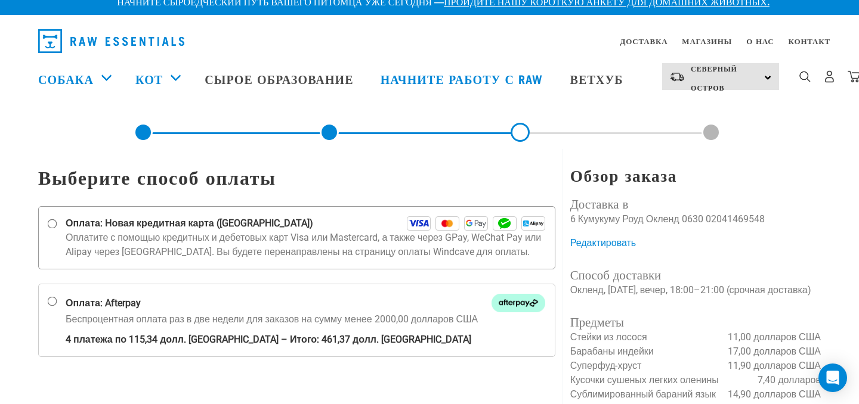
click at [54, 223] on input "Оплата: Новая кредитная карта ([GEOGRAPHIC_DATA])" at bounding box center [53, 225] width 10 height 10
radio input "true"
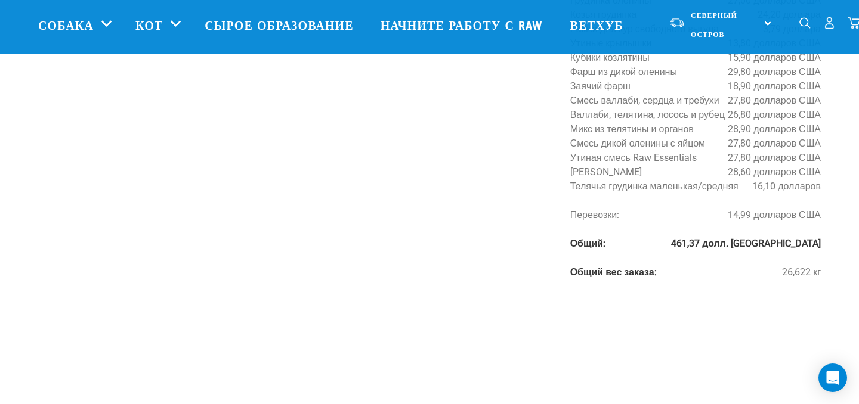
scroll to position [438, 0]
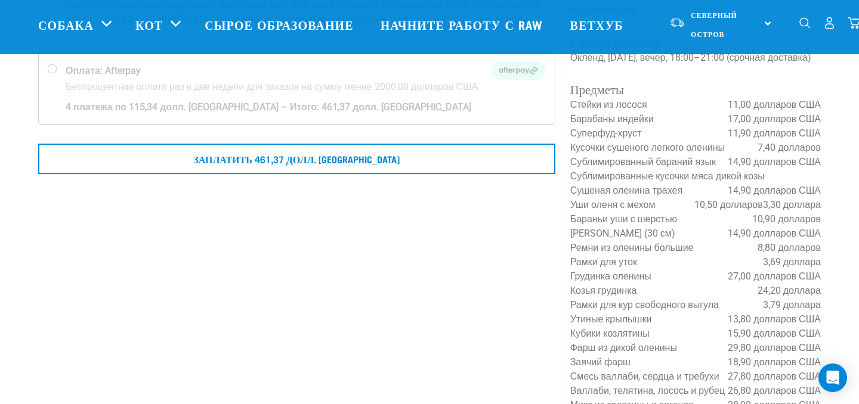
scroll to position [162, 0]
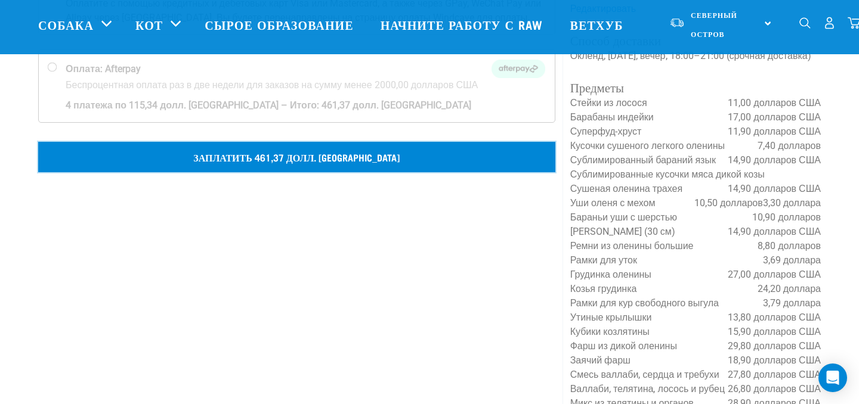
click at [290, 159] on font "Заплатить 461,37 долл. [GEOGRAPHIC_DATA]" at bounding box center [296, 156] width 206 height 5
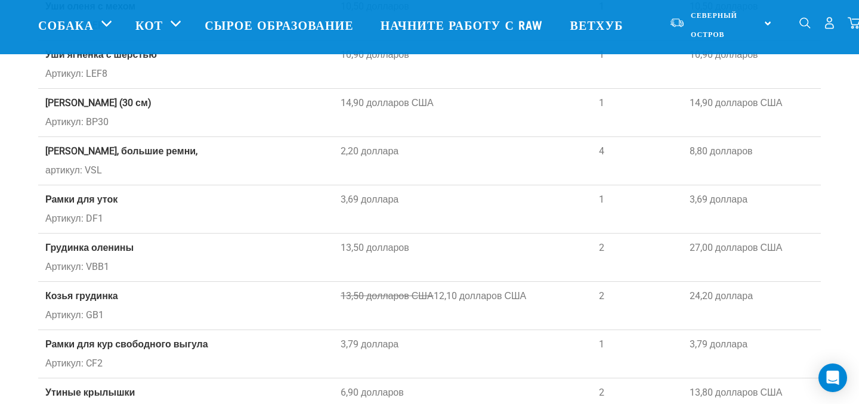
scroll to position [620, 0]
